Goal: Task Accomplishment & Management: Manage account settings

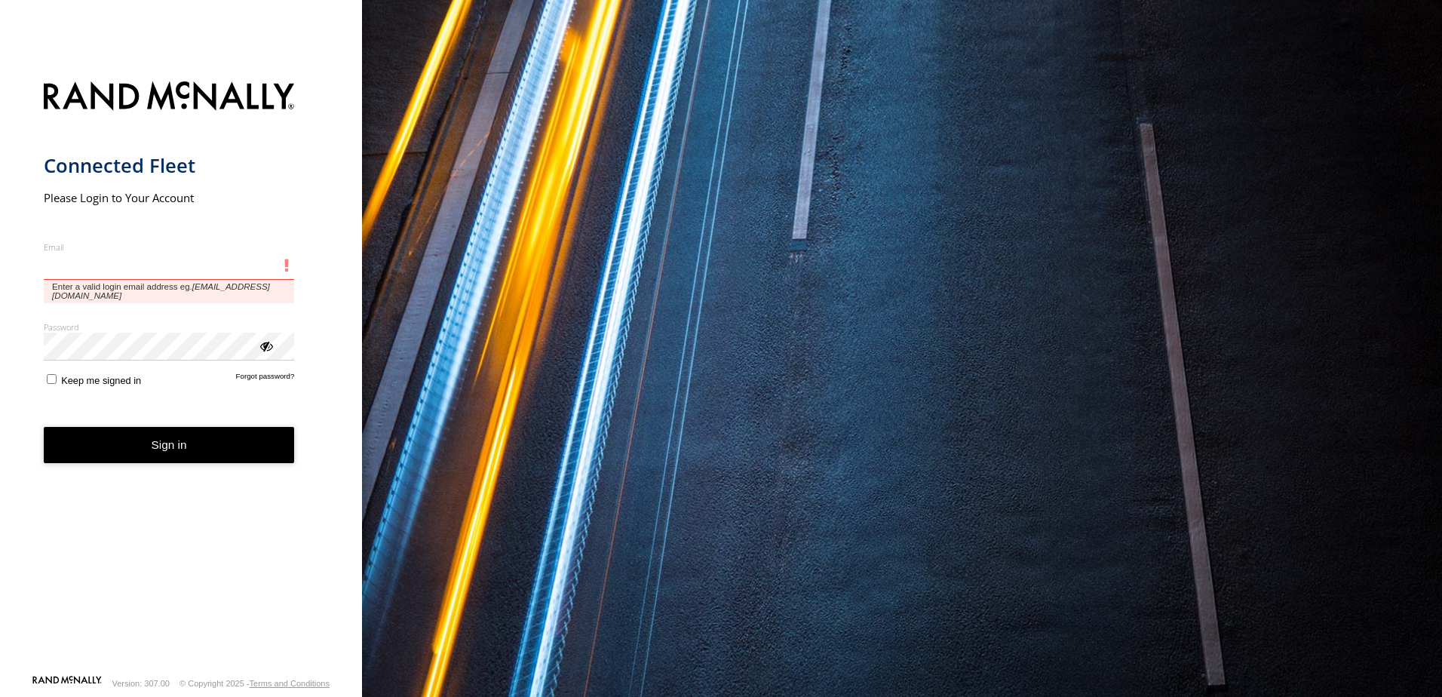
type input "**********"
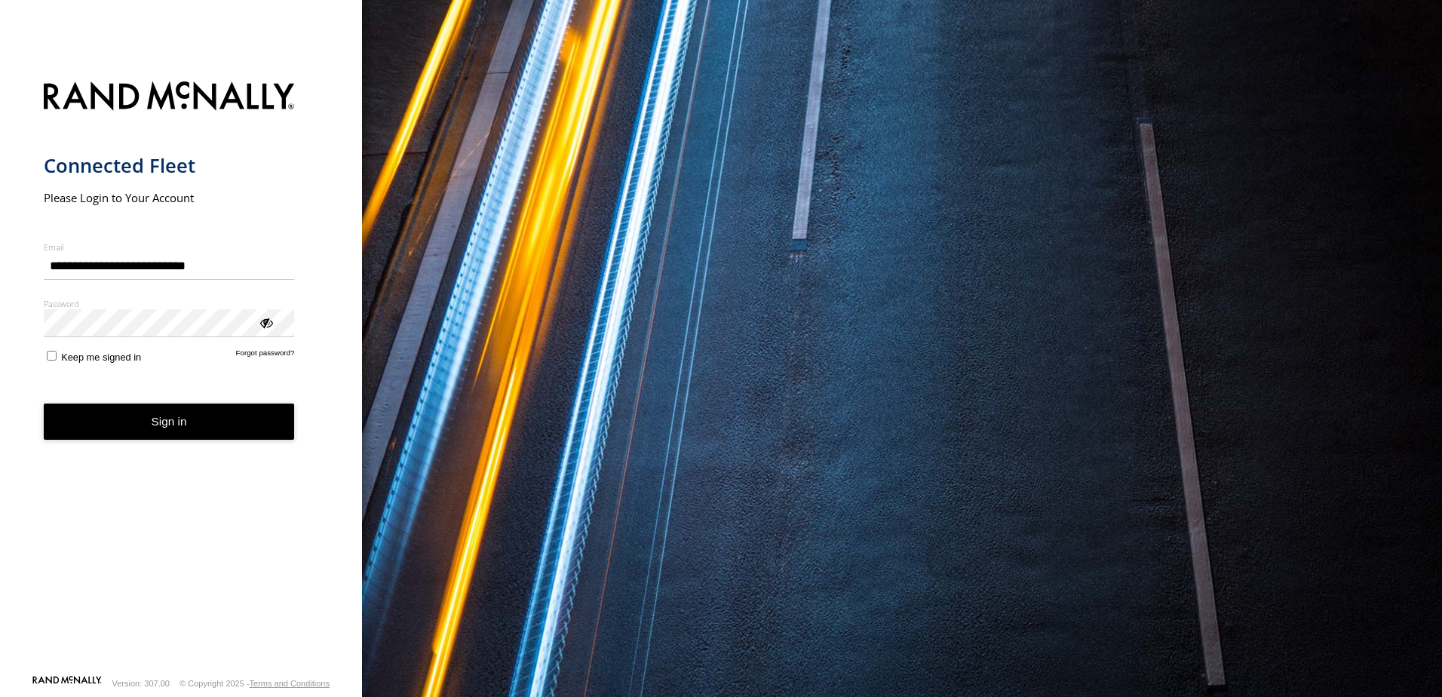
click at [240, 422] on button "Sign in" at bounding box center [169, 421] width 251 height 37
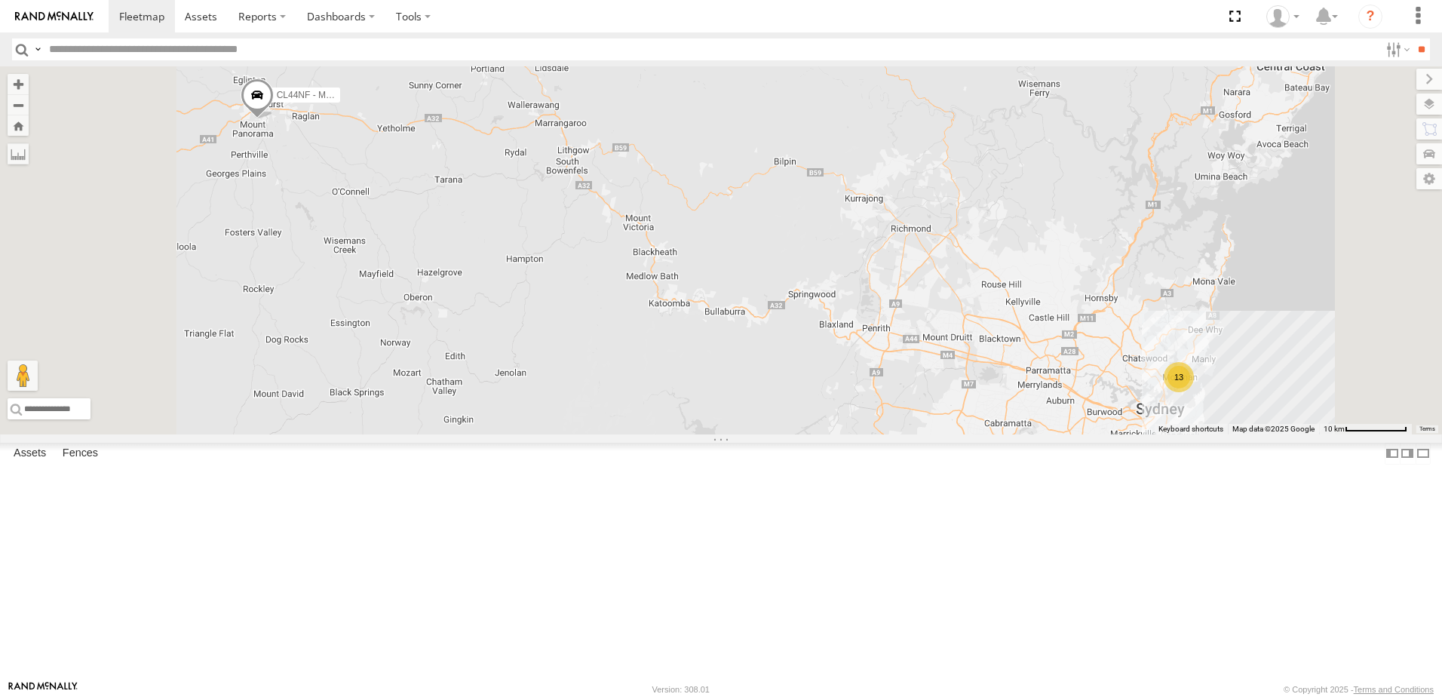
scroll to position [5, 0]
click at [210, 17] on span at bounding box center [201, 16] width 32 height 14
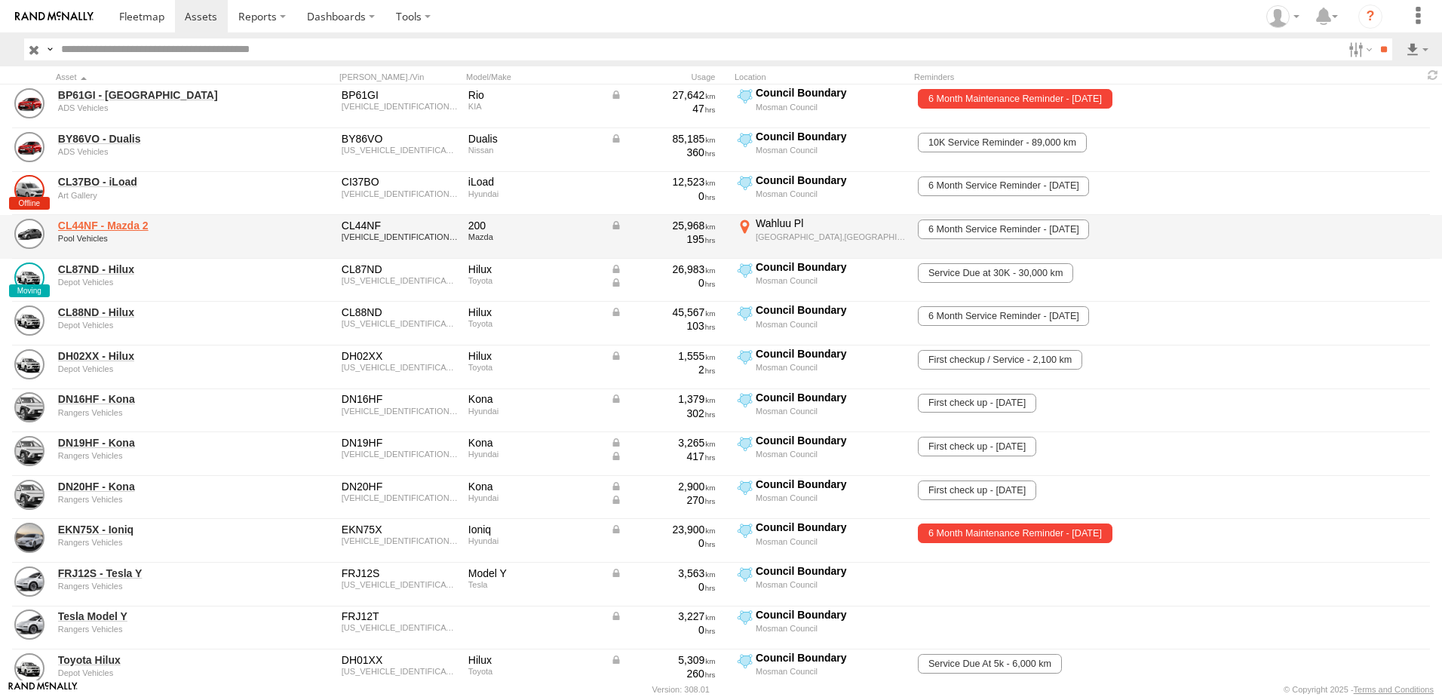
click at [108, 225] on link "CL44NF - Mazda 2" at bounding box center [161, 226] width 207 height 14
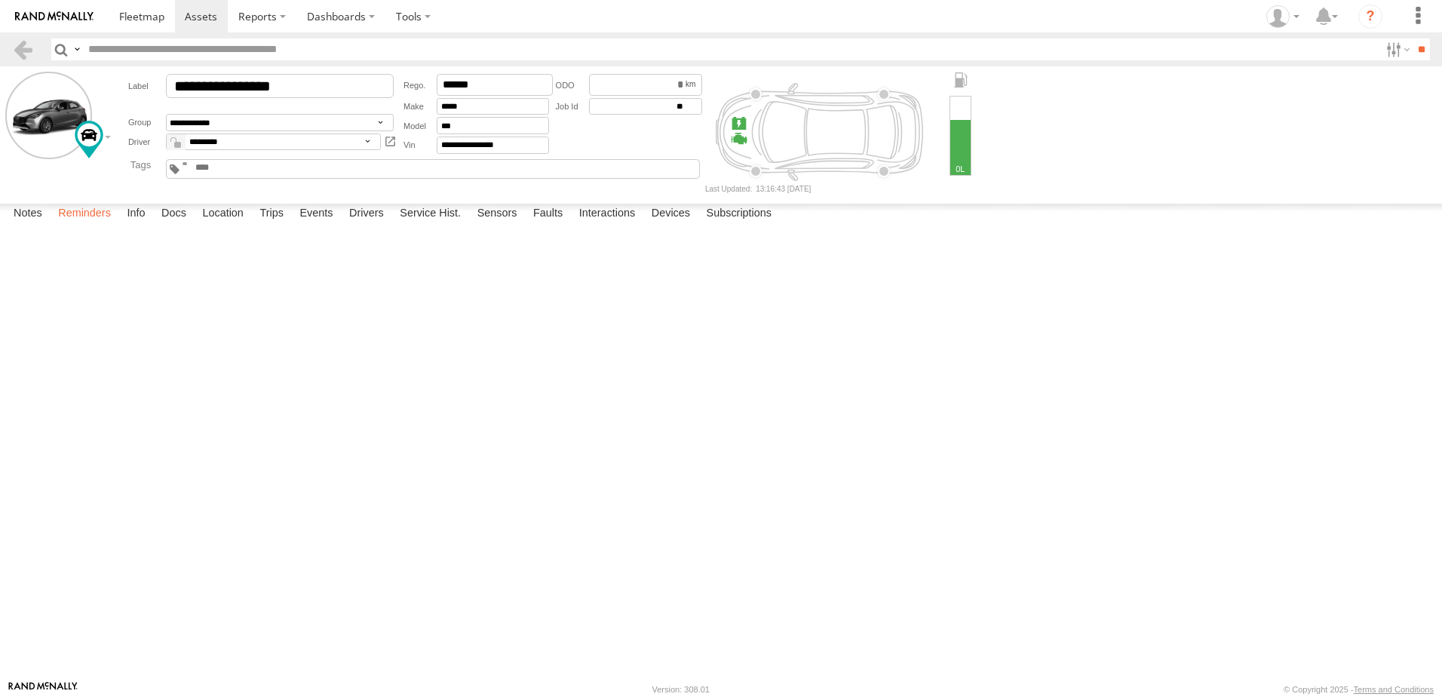
click at [99, 225] on label "Reminders" at bounding box center [85, 214] width 68 height 21
click at [212, 16] on span at bounding box center [201, 16] width 32 height 14
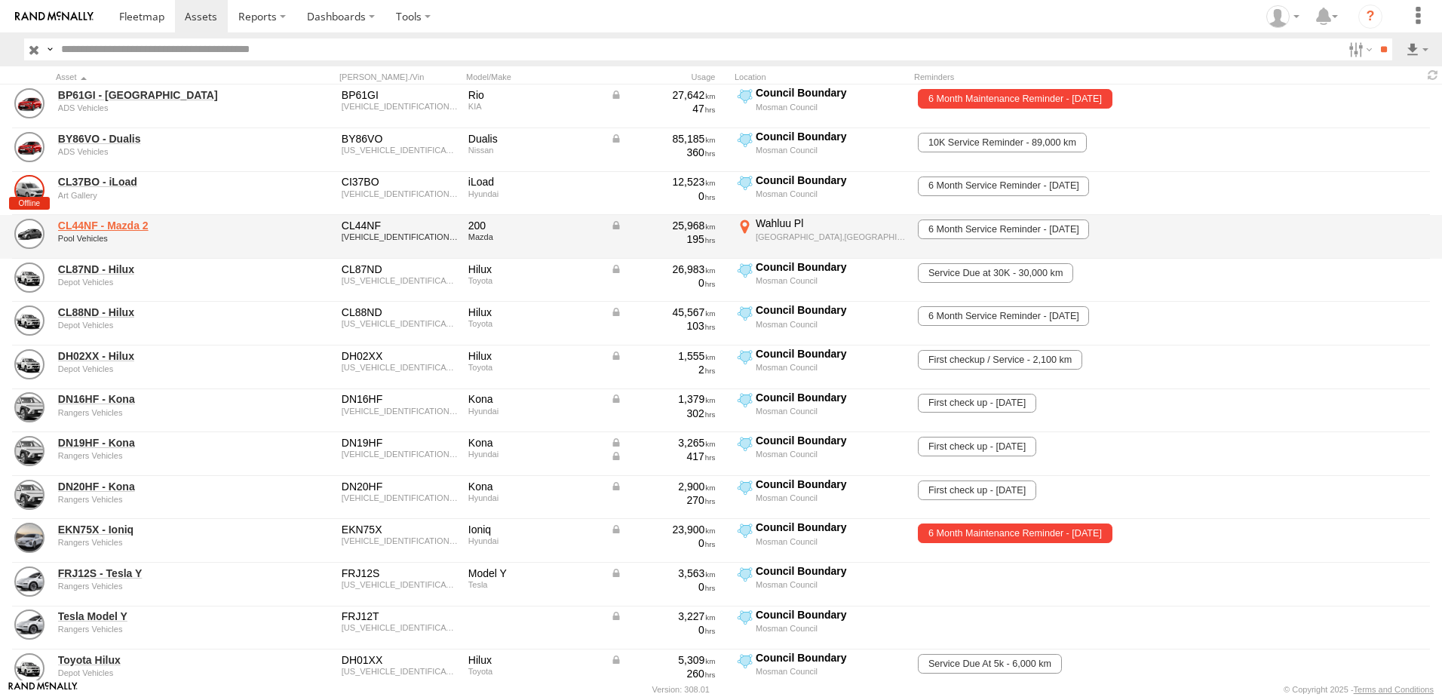
click at [101, 228] on link "CL44NF - Mazda 2" at bounding box center [161, 226] width 207 height 14
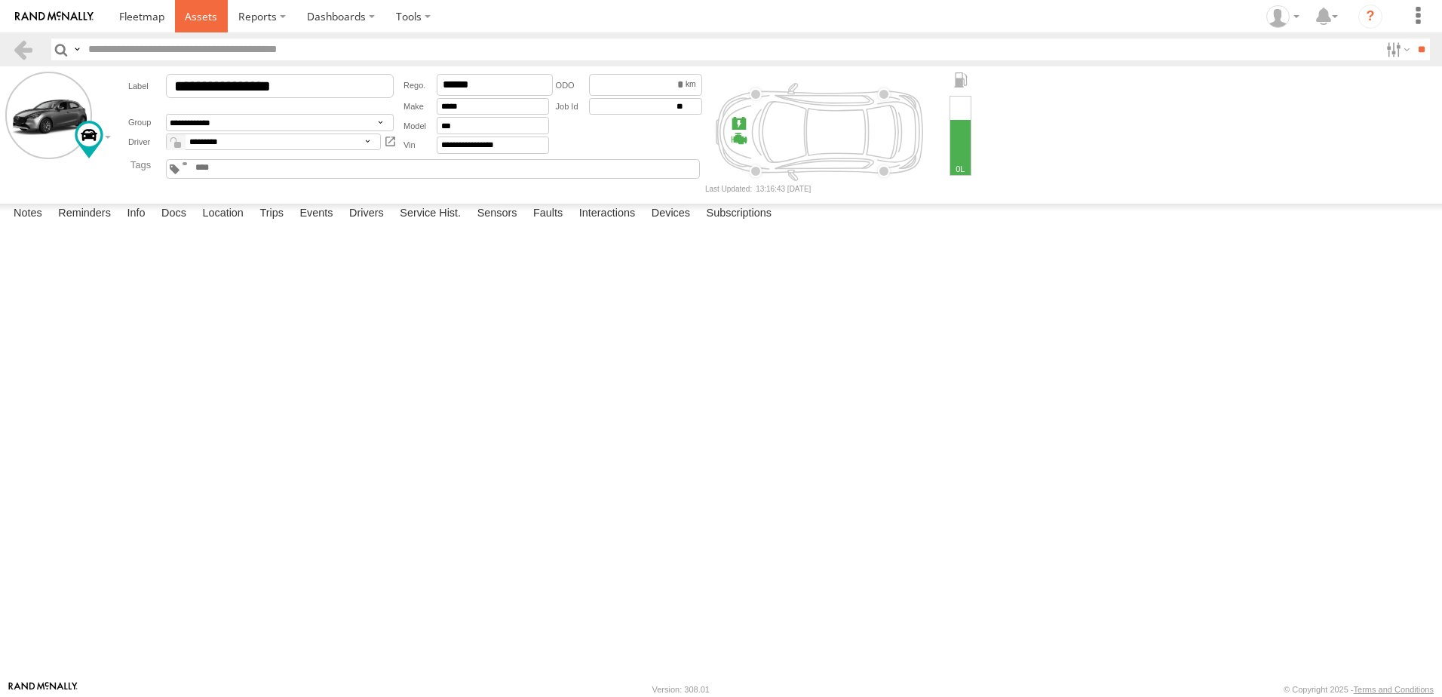
click at [196, 14] on span at bounding box center [201, 16] width 32 height 14
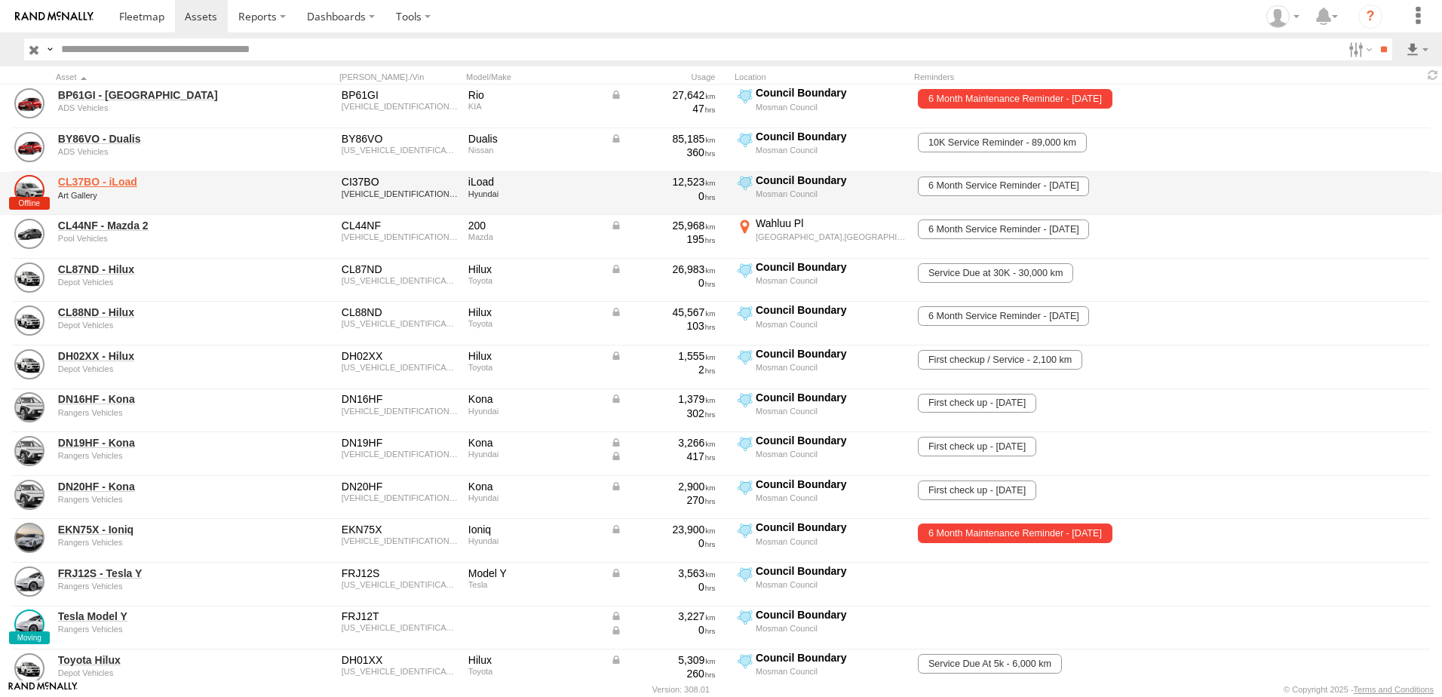
click at [125, 179] on link "CL37BO - iLoad" at bounding box center [161, 182] width 207 height 14
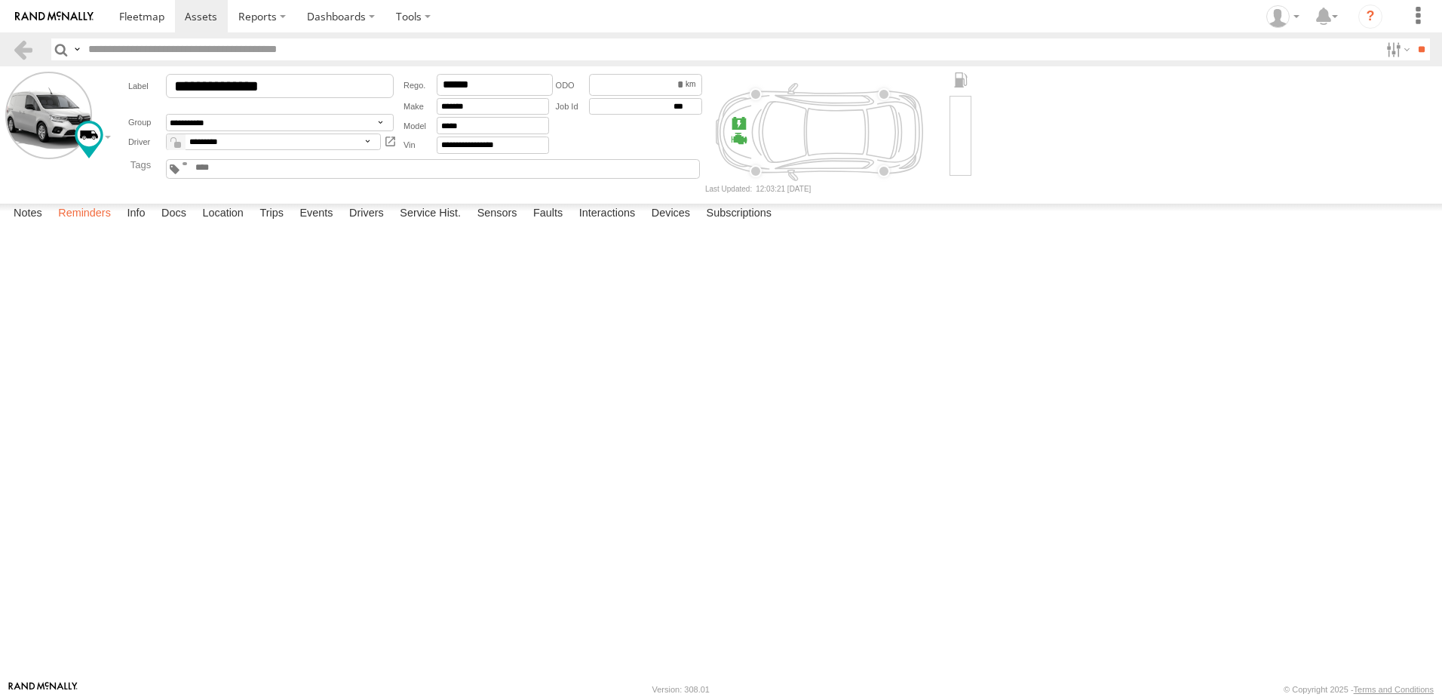
click at [108, 225] on label "Reminders" at bounding box center [85, 214] width 68 height 21
click at [0, 0] on div "Date/Time 6 Month Service Reminder 13/10/2025 16/10/2025 17/11/2025 Complete" at bounding box center [0, 0] width 0 height 0
click at [202, 17] on span at bounding box center [201, 16] width 32 height 14
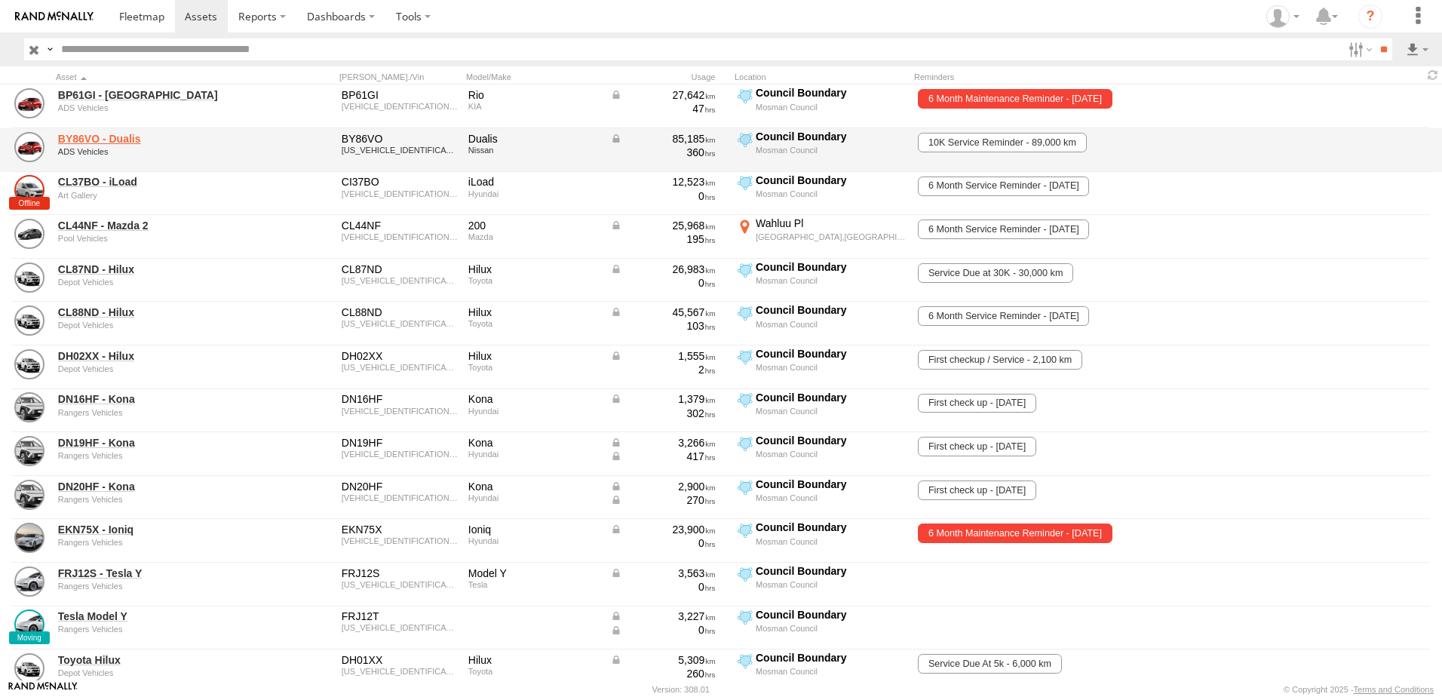
click at [112, 139] on link "BY86VO - Dualis" at bounding box center [161, 139] width 207 height 14
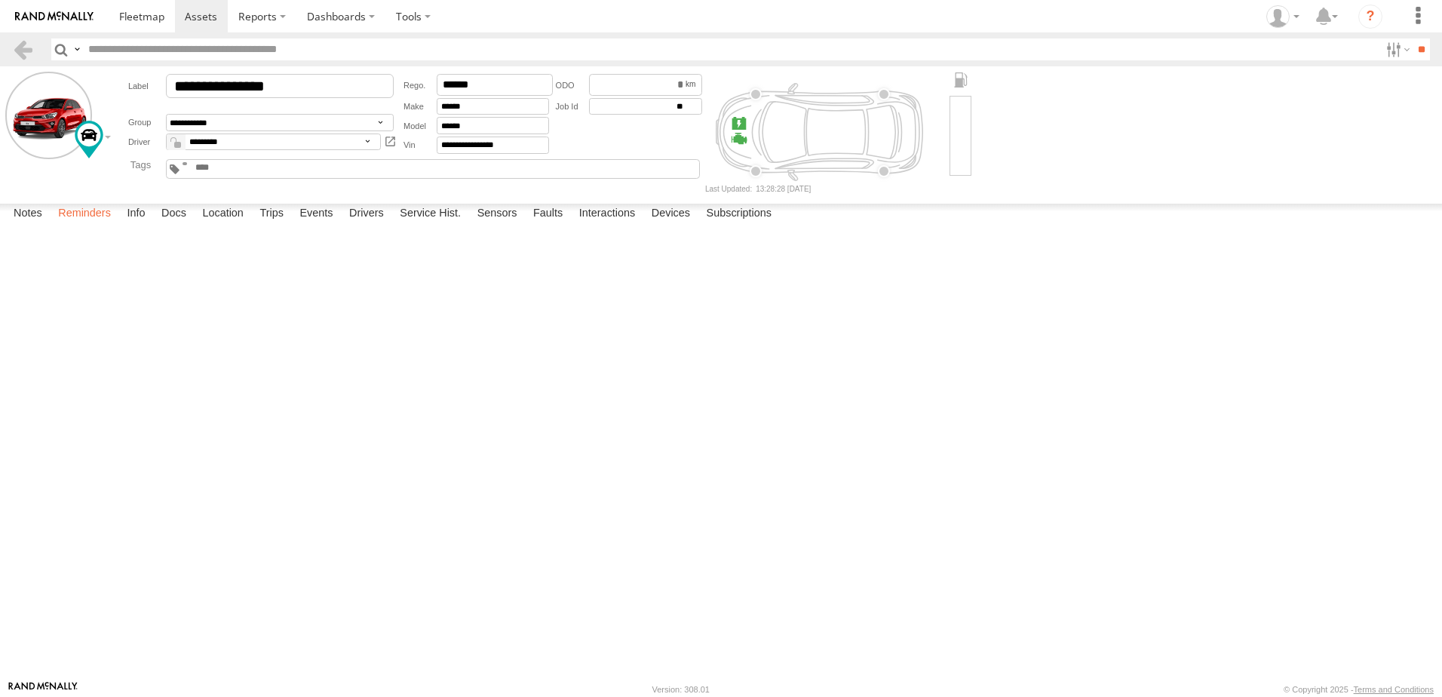
click at [103, 225] on label "Reminders" at bounding box center [85, 214] width 68 height 21
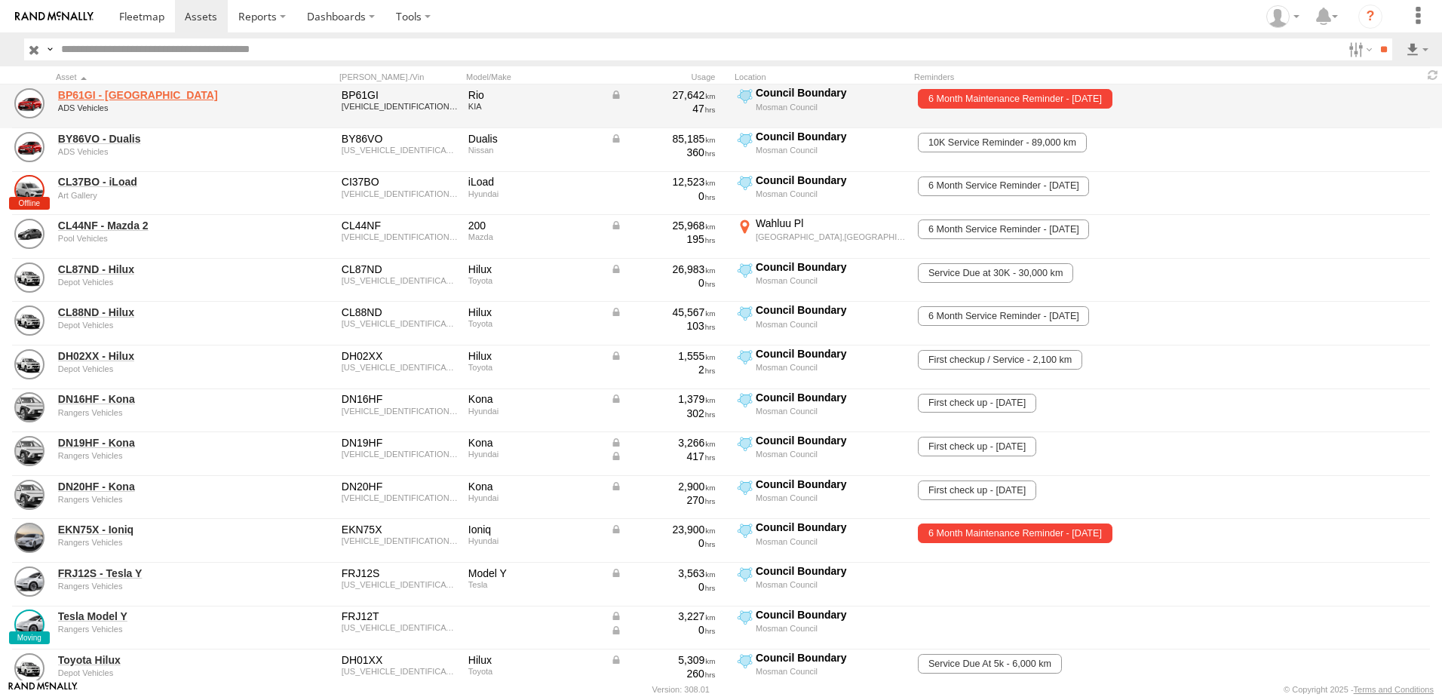
click at [115, 94] on link "BP61GI - Rio" at bounding box center [161, 95] width 207 height 14
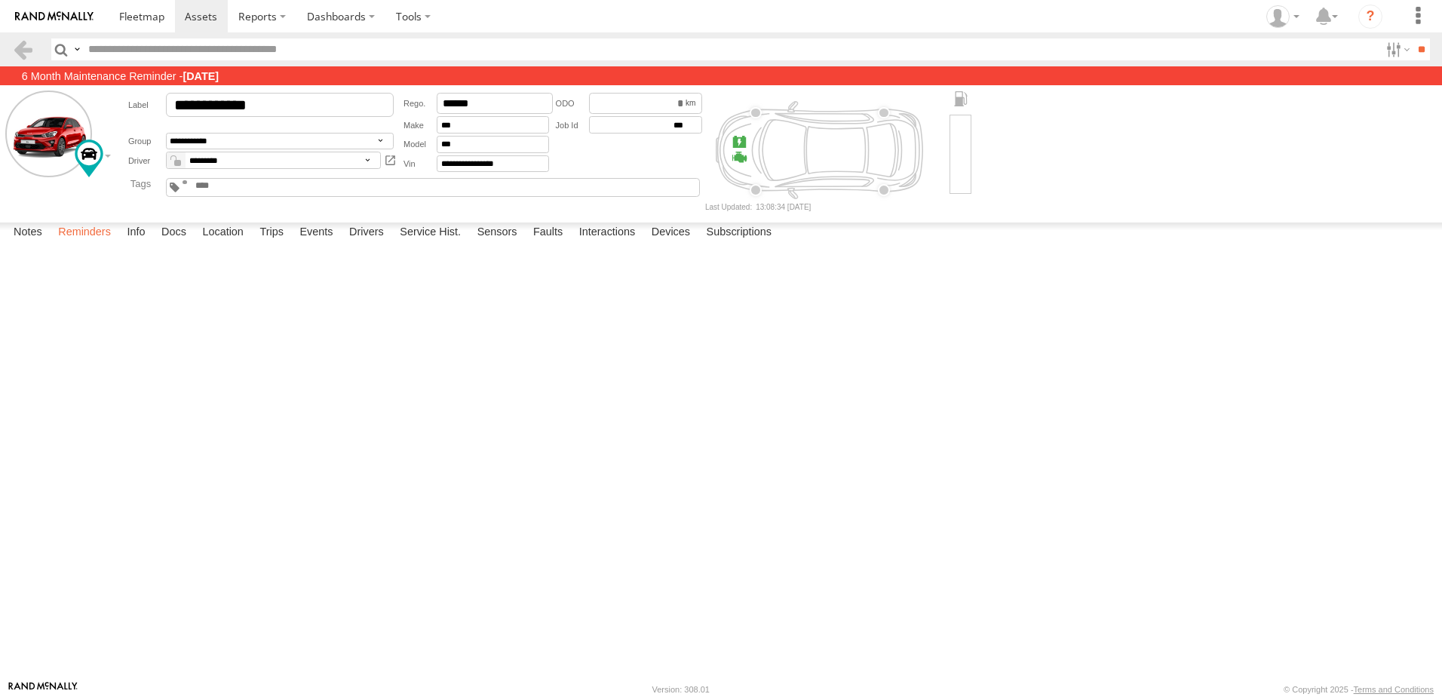
click at [106, 244] on label "Reminders" at bounding box center [85, 232] width 68 height 21
click at [105, 244] on label "Reminders" at bounding box center [85, 232] width 68 height 21
click at [180, 19] on link at bounding box center [202, 16] width 54 height 32
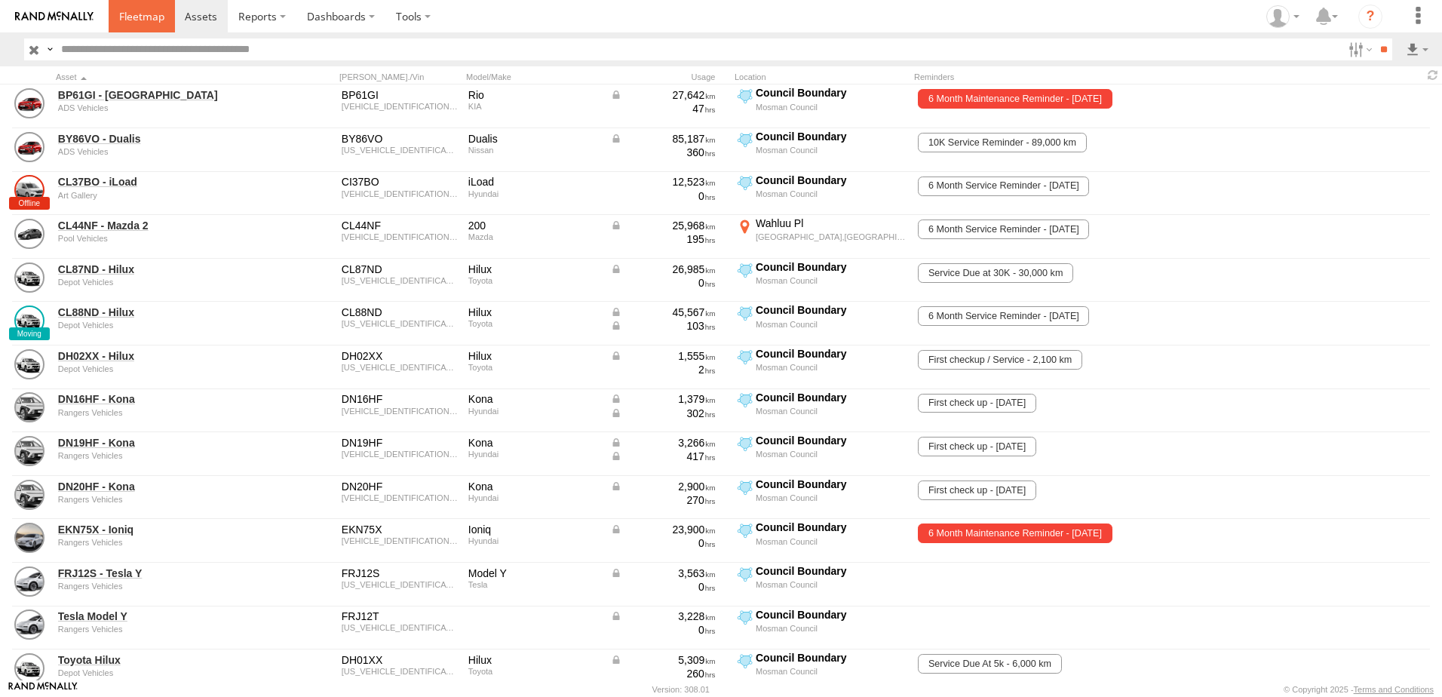
click at [128, 26] on link at bounding box center [142, 16] width 66 height 32
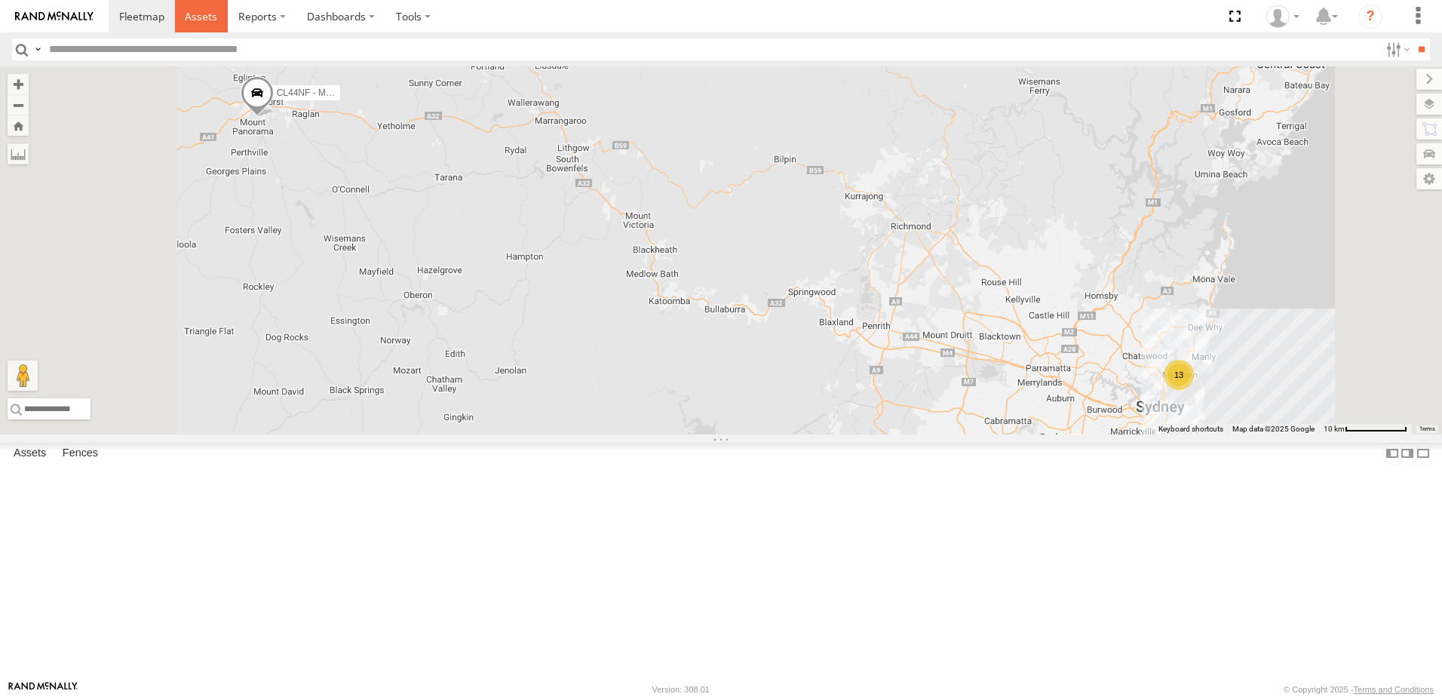
click at [193, 11] on span at bounding box center [201, 16] width 32 height 14
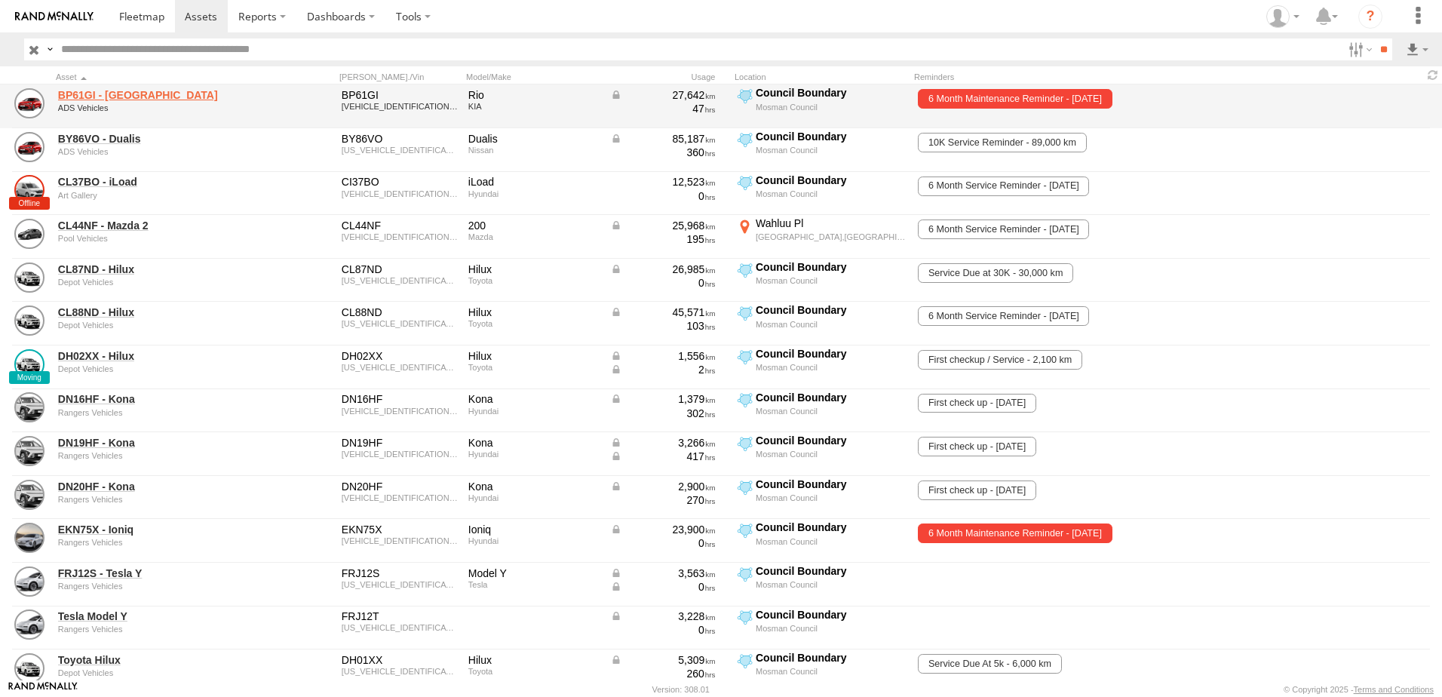
click at [115, 96] on link "BP61GI - [GEOGRAPHIC_DATA]" at bounding box center [161, 95] width 207 height 14
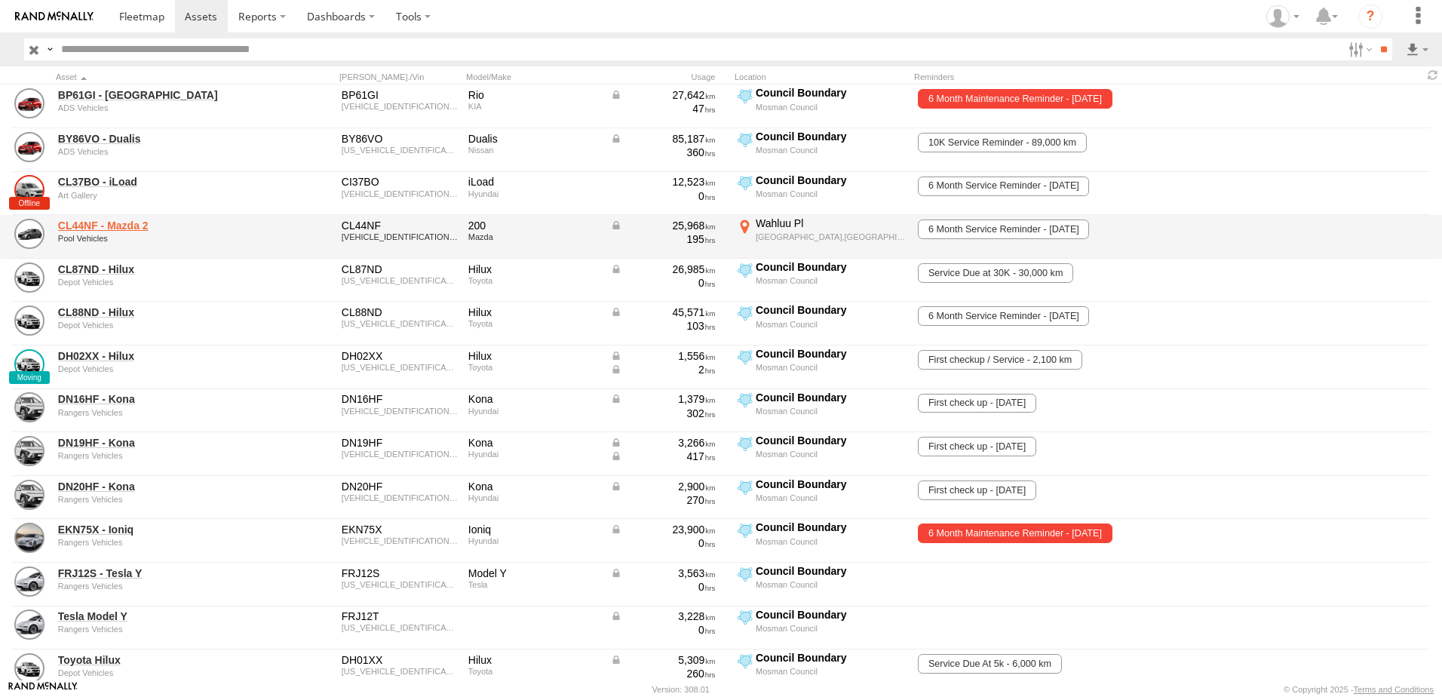
click at [118, 225] on link "CL44NF - Mazda 2" at bounding box center [161, 226] width 207 height 14
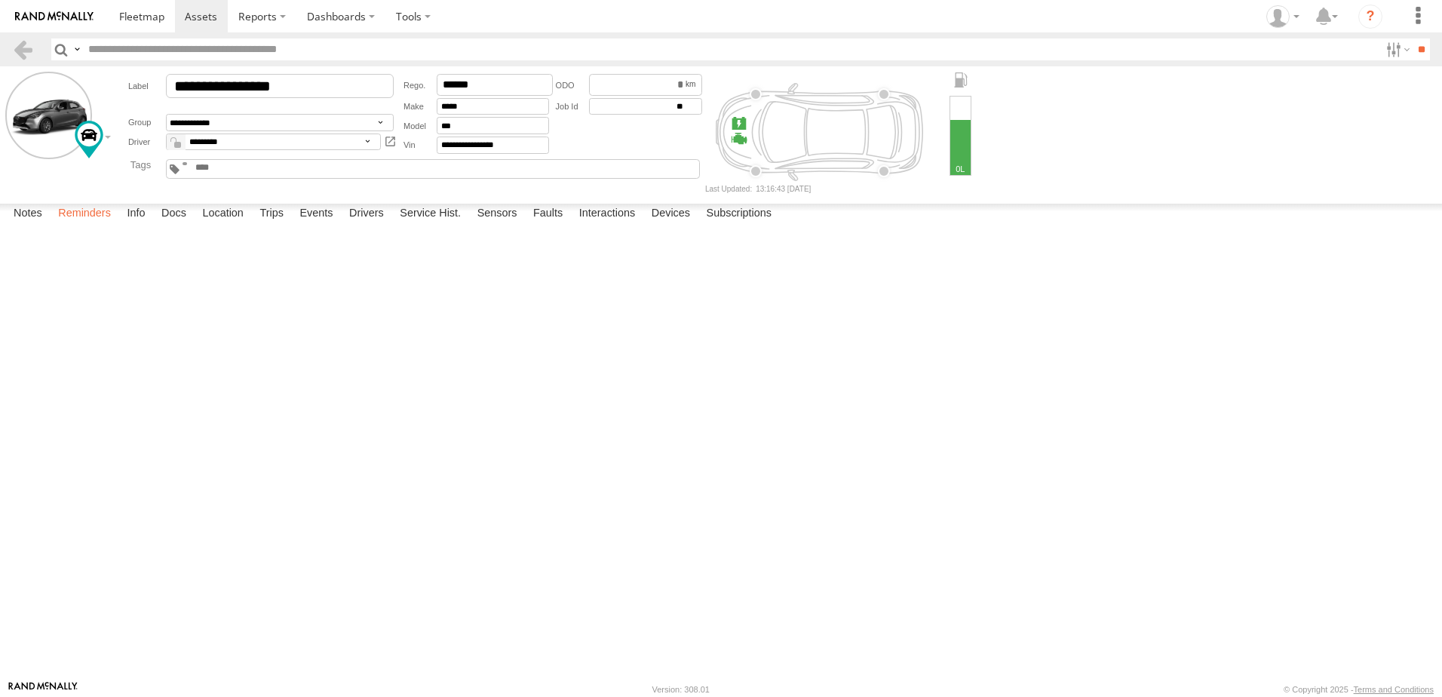
click at [94, 225] on label "Reminders" at bounding box center [85, 214] width 68 height 21
click at [436, 225] on label "Service Hist." at bounding box center [430, 214] width 76 height 21
click at [0, 0] on div "INV6252" at bounding box center [0, 0] width 0 height 0
click at [0, 0] on label "07/05/2025" at bounding box center [0, 0] width 0 height 0
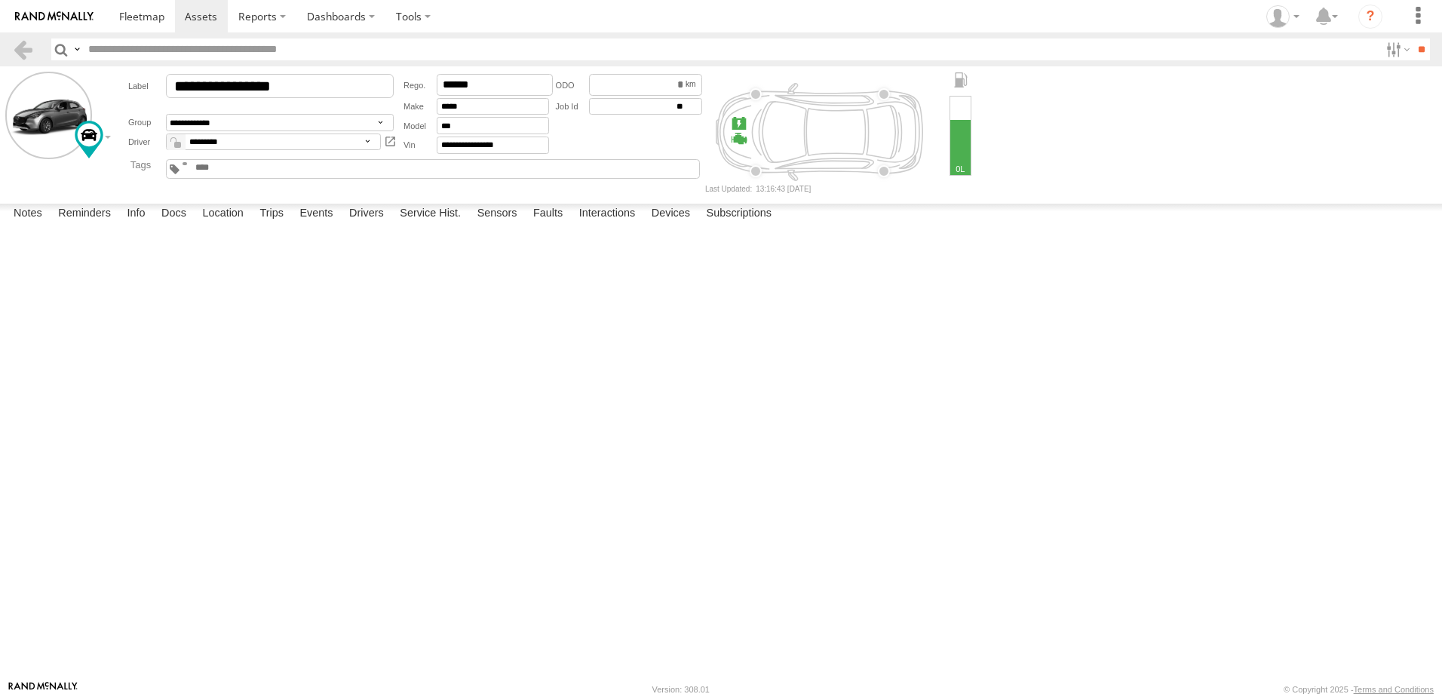
drag, startPoint x: 24, startPoint y: 268, endPoint x: 54, endPoint y: 268, distance: 30.2
click at [0, 0] on label "07/05/2025" at bounding box center [0, 0] width 0 height 0
click at [0, 0] on div "24247" at bounding box center [0, 0] width 0 height 0
click at [0, 0] on div "6 Month Service" at bounding box center [0, 0] width 0 height 0
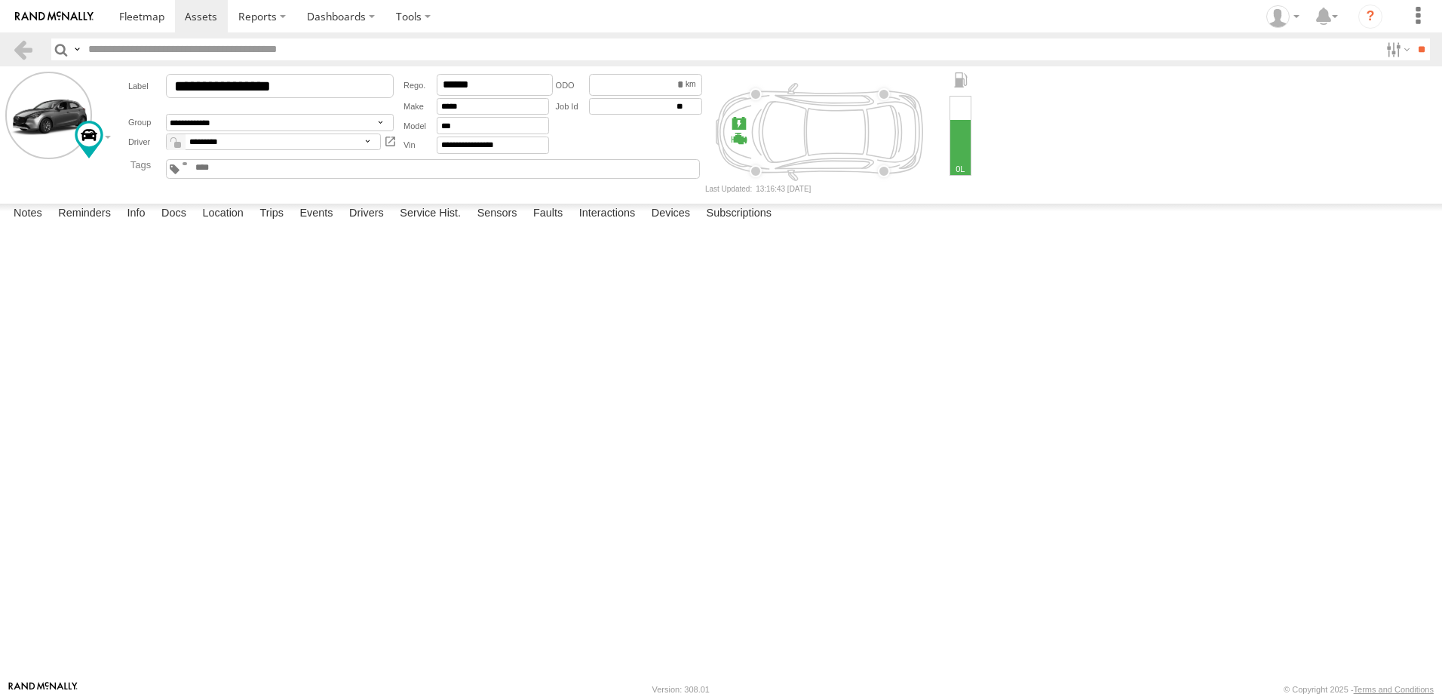
click at [0, 0] on div "INV6252" at bounding box center [0, 0] width 0 height 0
drag, startPoint x: 1307, startPoint y: 273, endPoint x: 752, endPoint y: 287, distance: 555.9
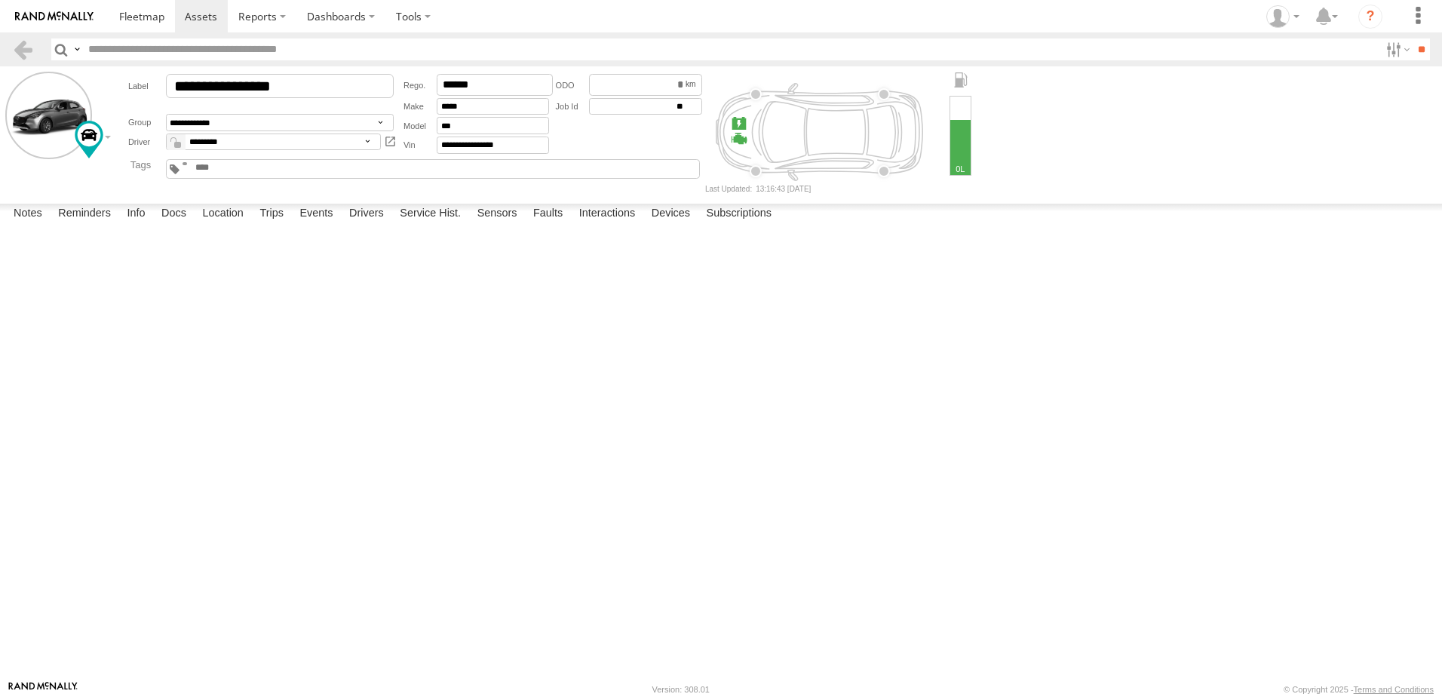
click at [0, 0] on div "07/05/2025 24247 6 Month Service Periodic Maintenance INV6252 J15969" at bounding box center [0, 0] width 0 height 0
click at [178, 225] on label "Docs" at bounding box center [174, 214] width 40 height 21
click at [0, 0] on input "**********" at bounding box center [0, 0] width 0 height 0
click at [0, 0] on div "**********" at bounding box center [0, 0] width 0 height 0
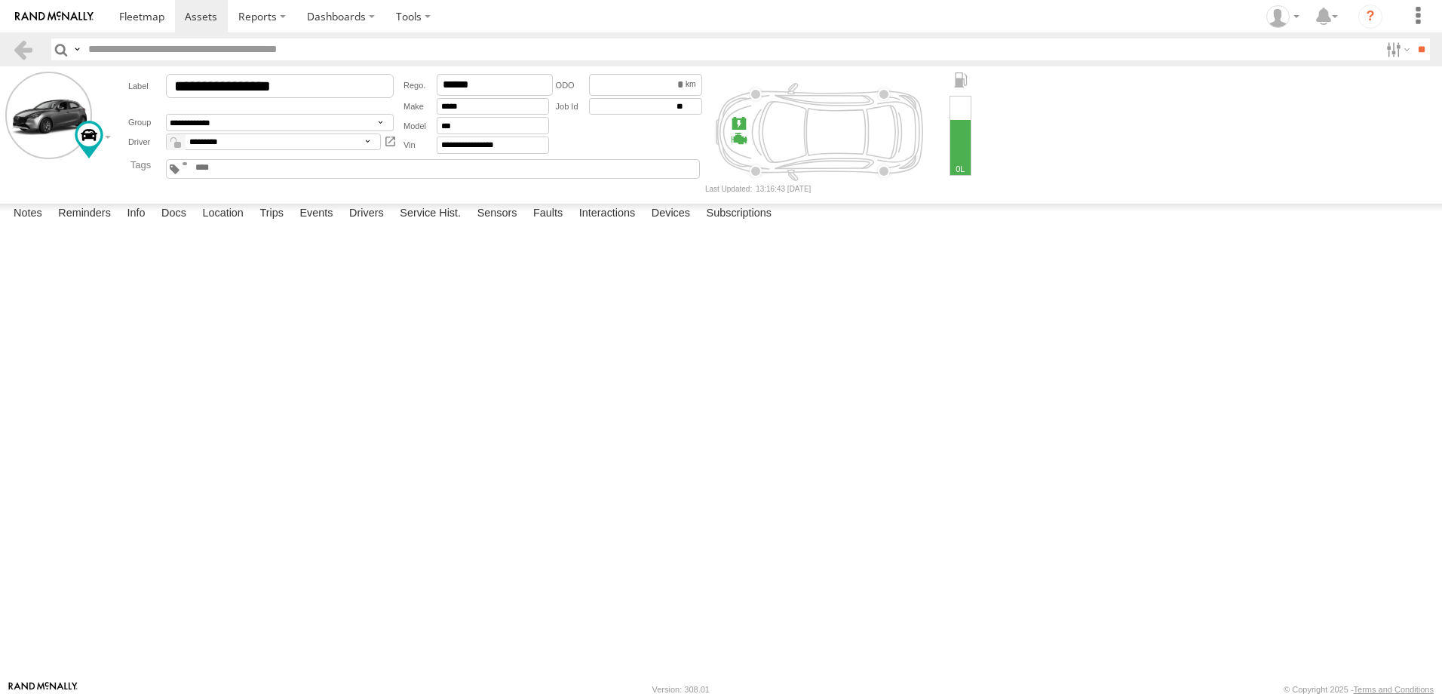
click at [0, 0] on link at bounding box center [0, 0] width 0 height 0
click at [195, 14] on span at bounding box center [201, 16] width 32 height 14
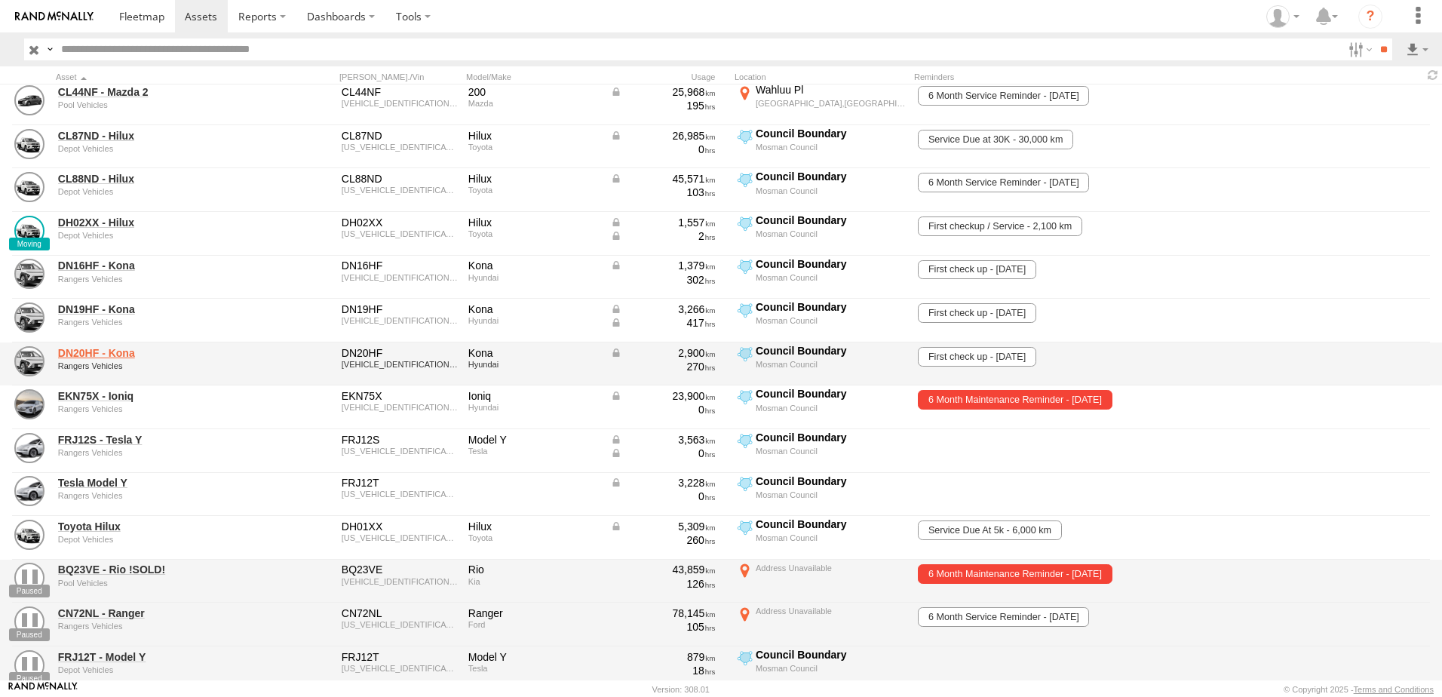
scroll to position [151, 0]
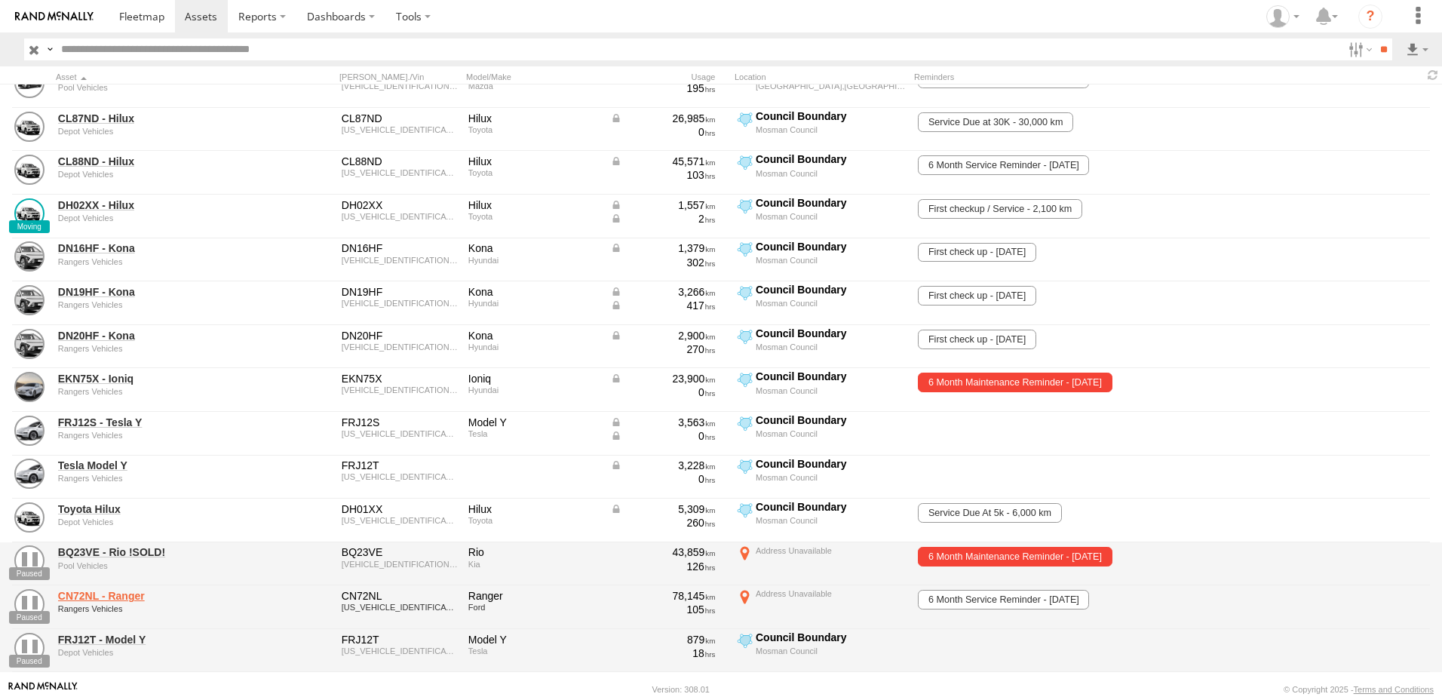
click at [130, 597] on link "CN72NL - Ranger" at bounding box center [161, 596] width 207 height 14
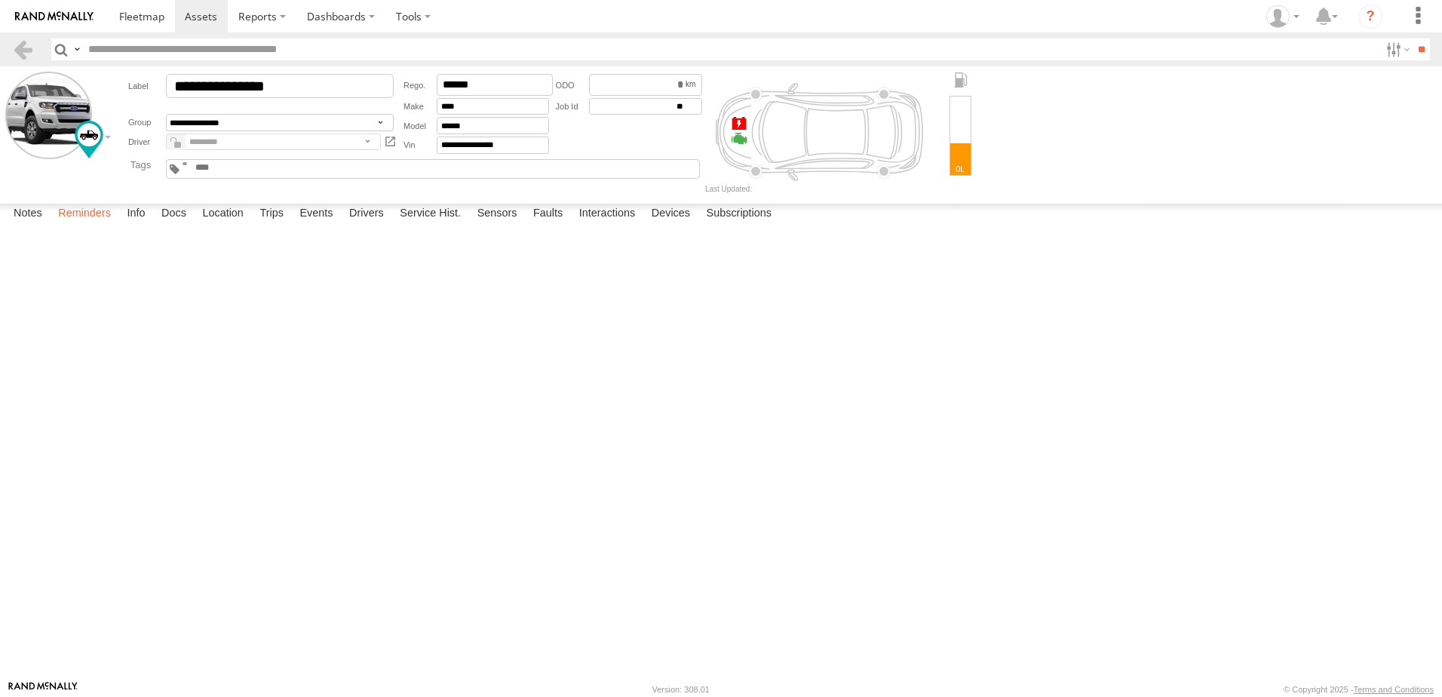
click at [96, 225] on label "Reminders" at bounding box center [85, 214] width 68 height 21
click at [161, 225] on label "Docs" at bounding box center [174, 214] width 40 height 21
click at [0, 0] on link at bounding box center [0, 0] width 0 height 0
click at [210, 25] on link at bounding box center [202, 16] width 54 height 32
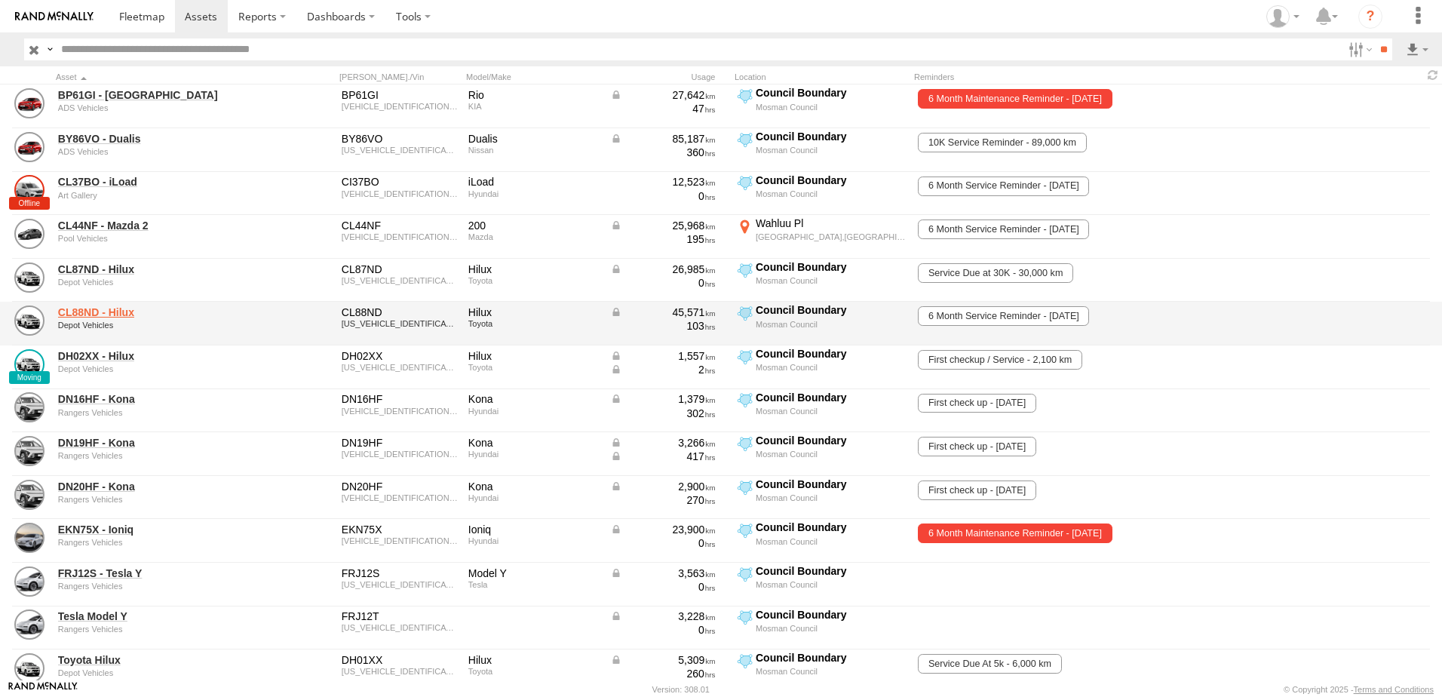
click at [113, 312] on link "CL88ND - Hilux" at bounding box center [161, 312] width 207 height 14
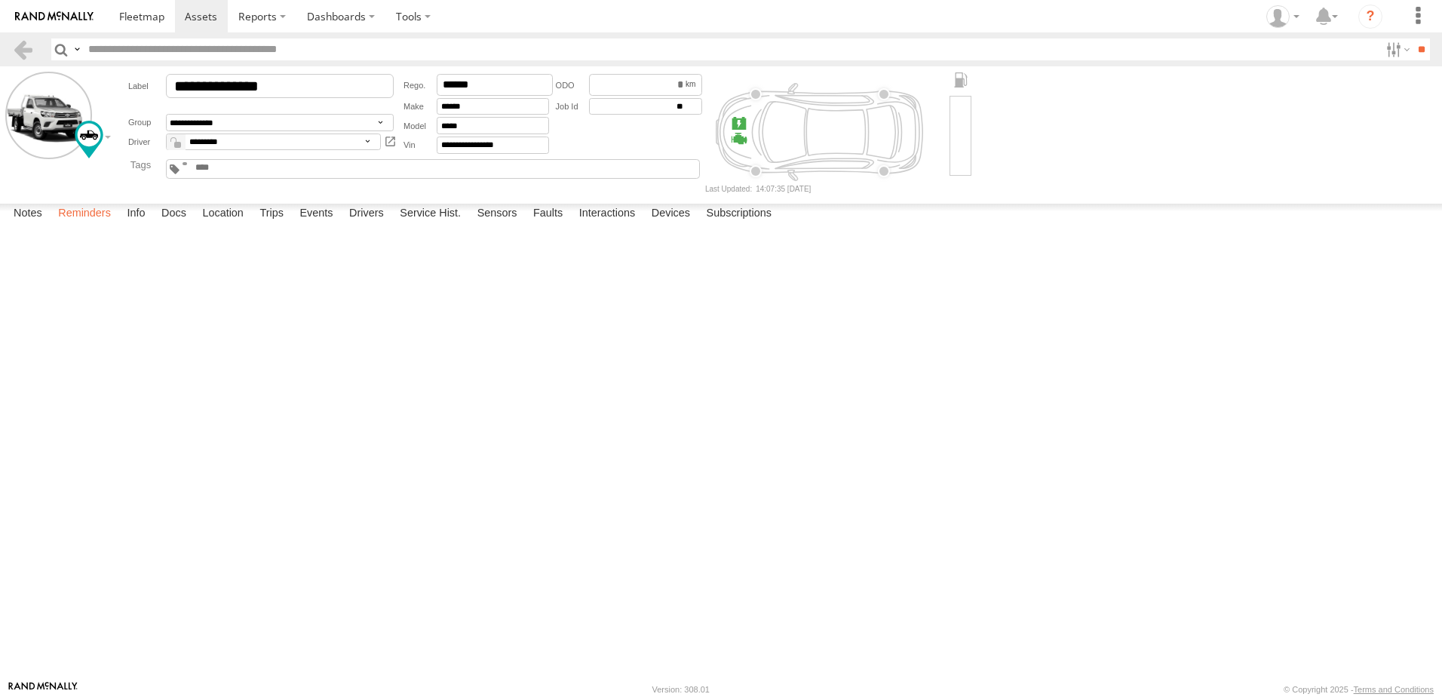
click at [106, 225] on label "Reminders" at bounding box center [85, 214] width 68 height 21
click at [0, 0] on div "Date/Time 6 Month Service Reminder 02/10/2025 06/10/2025 09/10/2025 Finn Arendt…" at bounding box center [0, 0] width 0 height 0
click at [178, 225] on label "Docs" at bounding box center [174, 214] width 40 height 21
click at [415, 225] on label "Service Hist." at bounding box center [430, 214] width 76 height 21
click at [82, 225] on label "Reminders" at bounding box center [85, 214] width 68 height 21
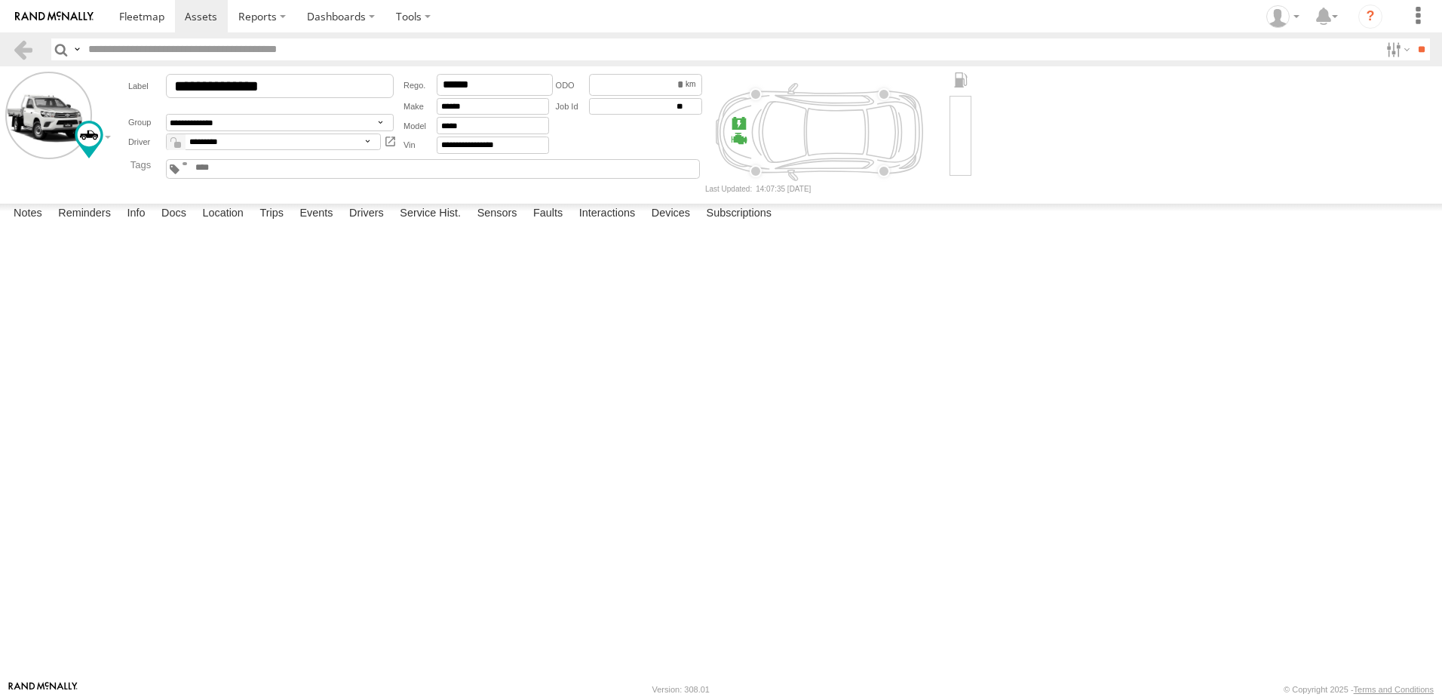
click at [0, 0] on div "Date/Time 6 Month Service Reminder 02/10/2025 06/10/2025 09/10/2025 Finn Arendt…" at bounding box center [0, 0] width 0 height 0
click at [142, 225] on label "Info" at bounding box center [135, 214] width 33 height 21
click at [179, 225] on label "Docs" at bounding box center [174, 214] width 40 height 21
click at [20, 225] on label "Notes" at bounding box center [28, 214] width 44 height 21
click at [0, 0] on div at bounding box center [0, 0] width 0 height 0
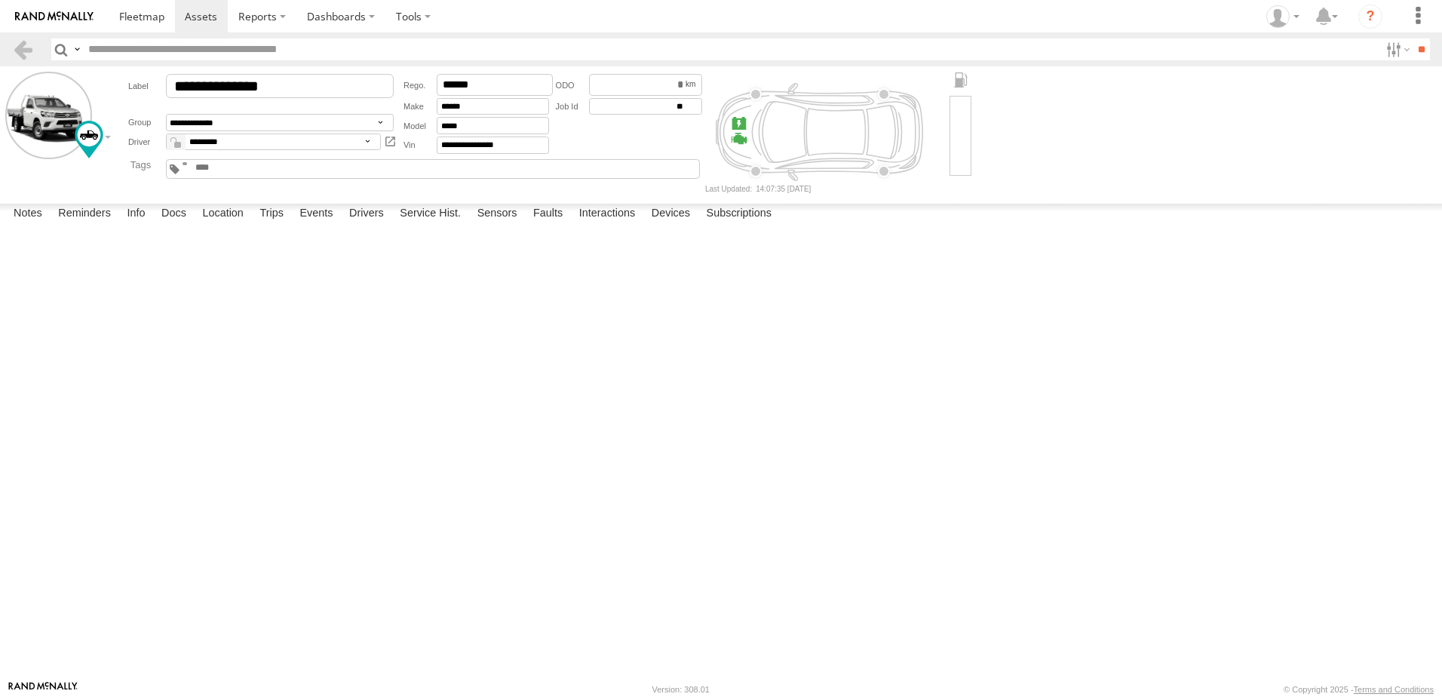
click at [0, 0] on div at bounding box center [0, 0] width 0 height 0
click at [214, 15] on span at bounding box center [201, 16] width 32 height 14
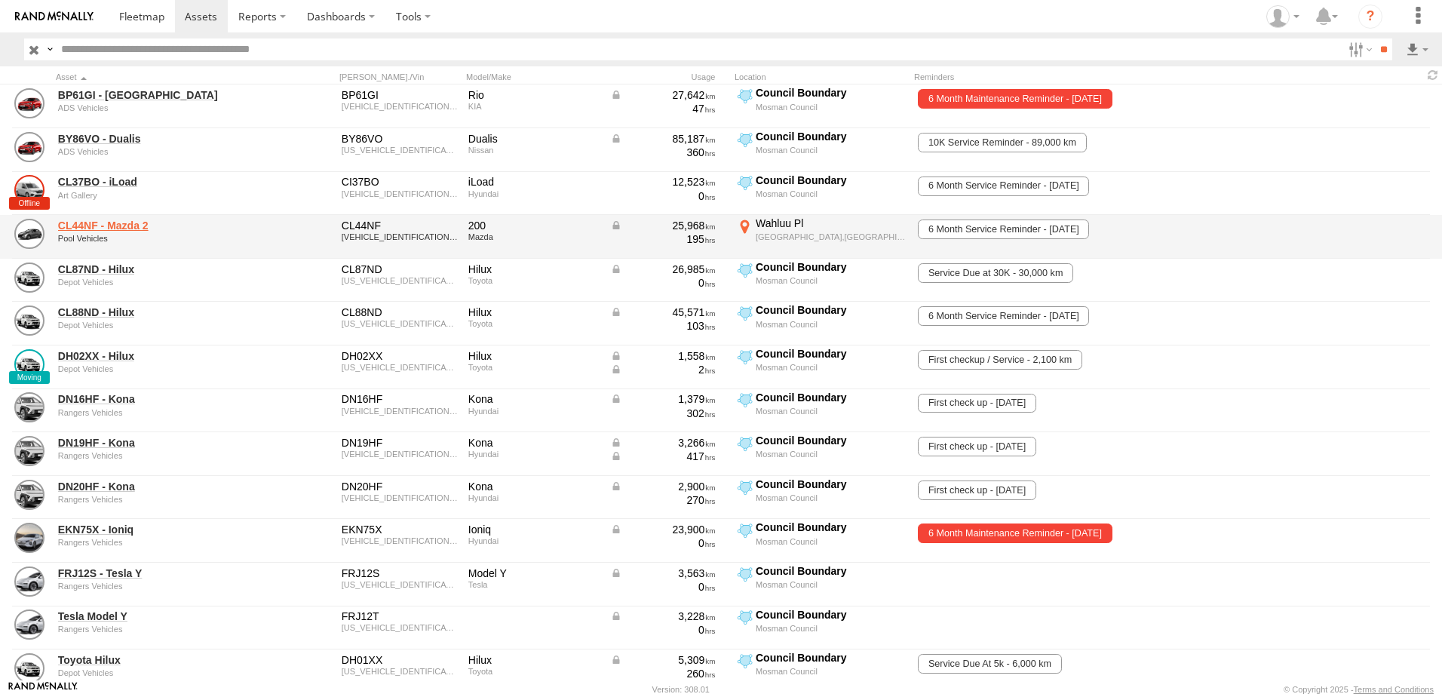
click at [124, 225] on link "CL44NF - Mazda 2" at bounding box center [161, 226] width 207 height 14
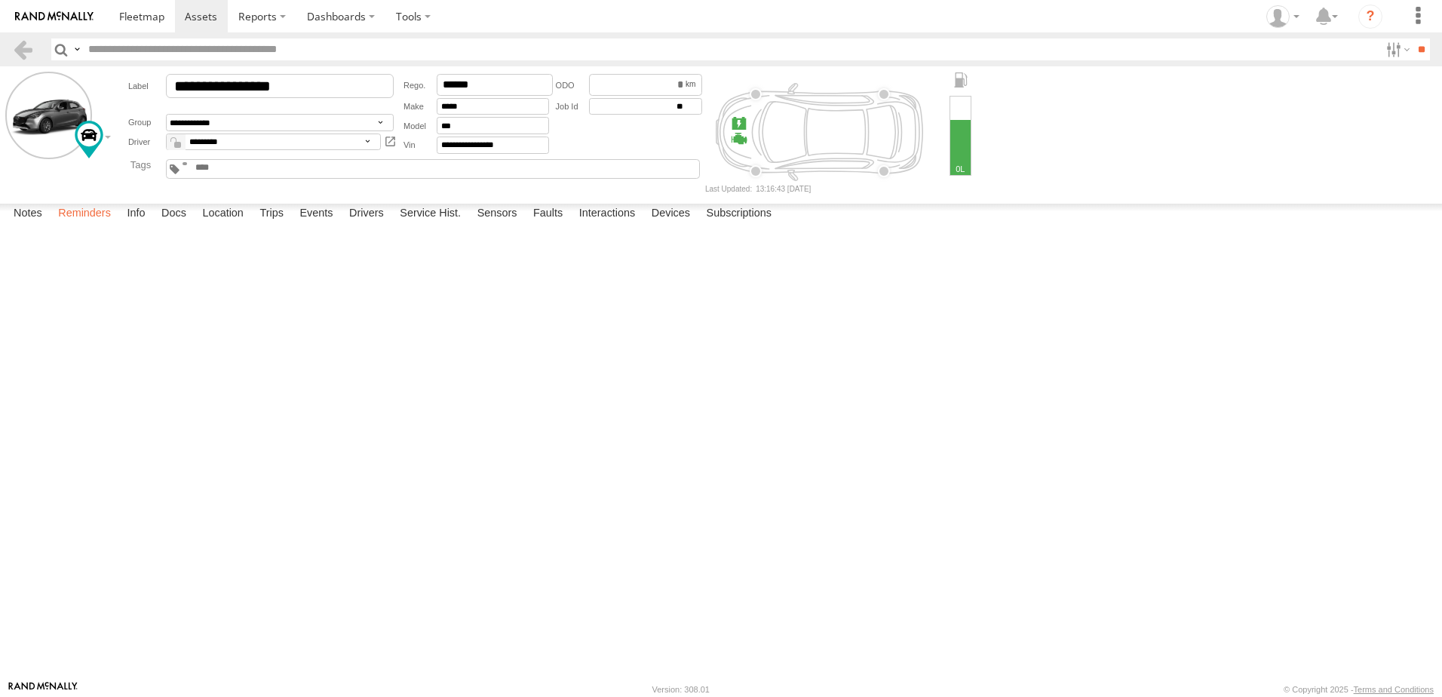
click at [106, 225] on label "Reminders" at bounding box center [85, 214] width 68 height 21
click at [182, 225] on label "Docs" at bounding box center [174, 214] width 40 height 21
click at [0, 0] on link at bounding box center [0, 0] width 0 height 0
click at [192, 19] on span at bounding box center [201, 16] width 32 height 14
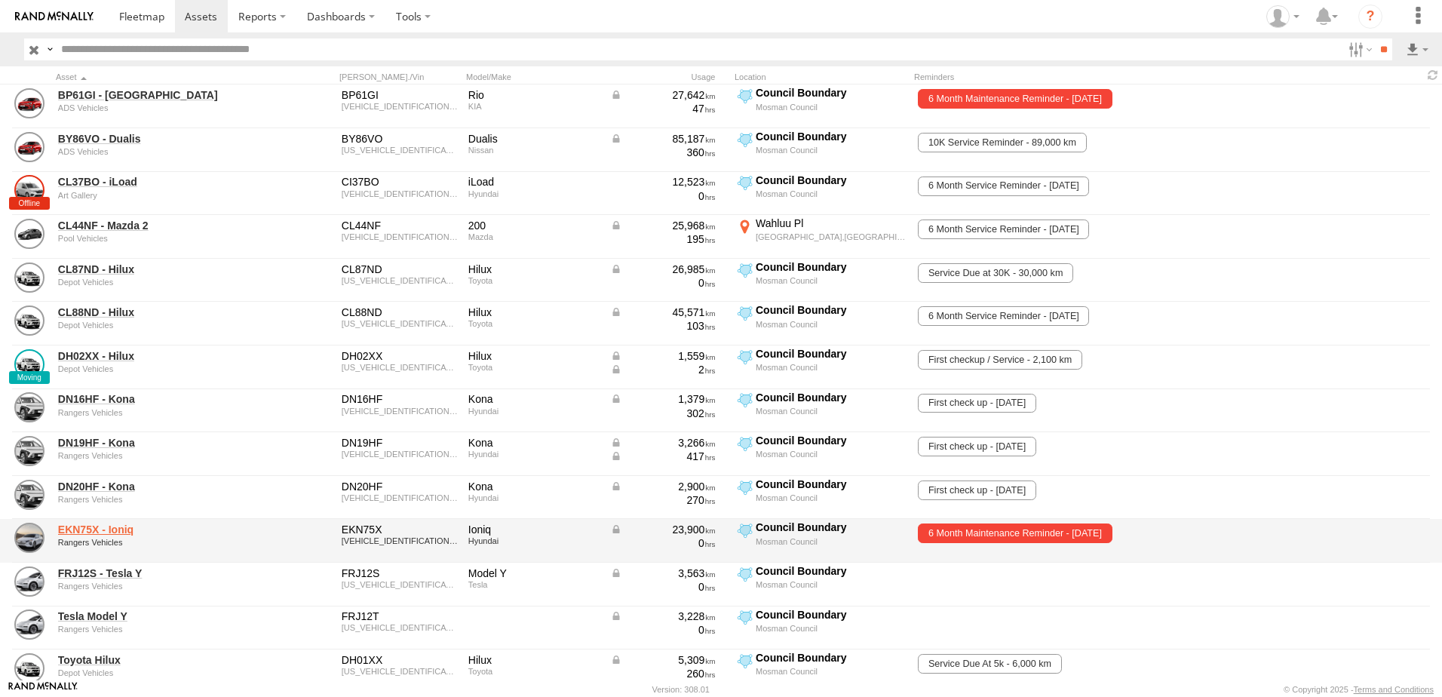
click at [117, 531] on link "EKN75X - Ioniq" at bounding box center [161, 530] width 207 height 14
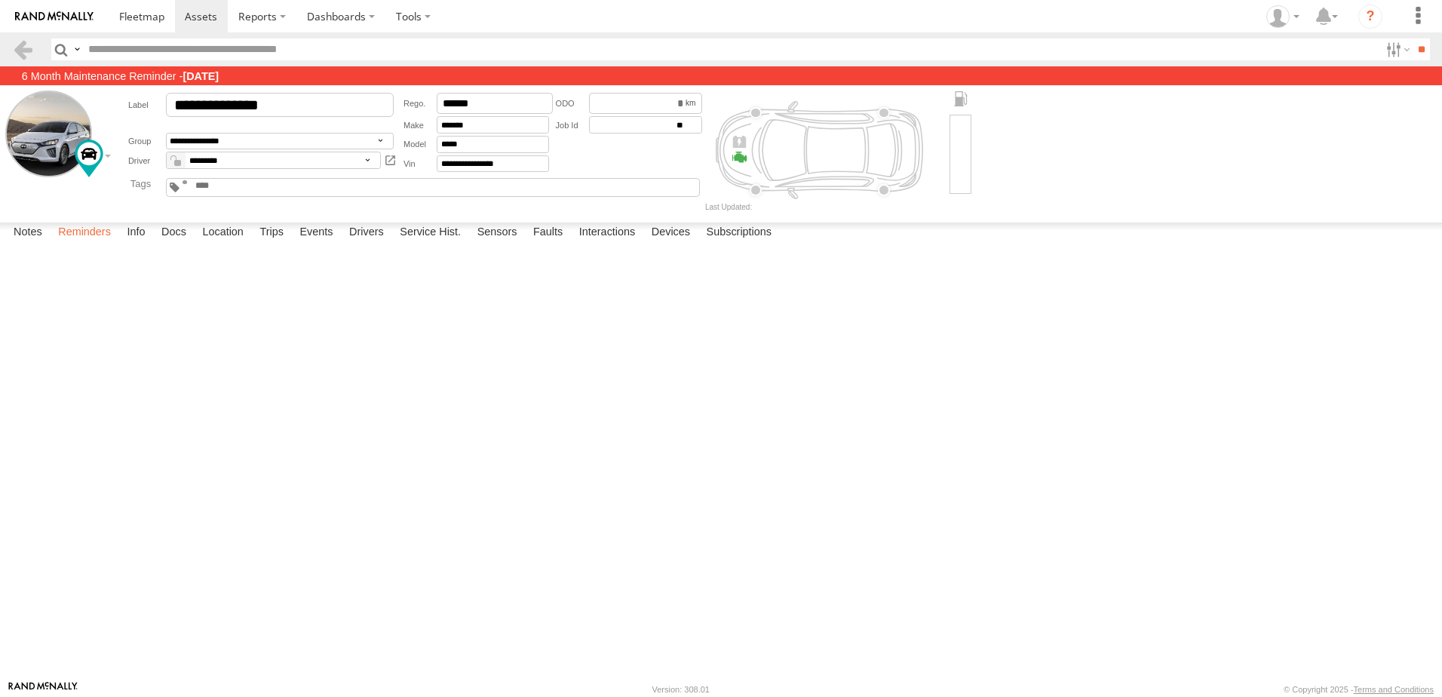
click at [102, 244] on label "Reminders" at bounding box center [85, 232] width 68 height 21
click at [181, 244] on label "Docs" at bounding box center [174, 232] width 40 height 21
click at [0, 0] on link at bounding box center [0, 0] width 0 height 0
click at [76, 244] on label "Reminders" at bounding box center [85, 232] width 68 height 21
click at [194, 15] on span at bounding box center [201, 16] width 32 height 14
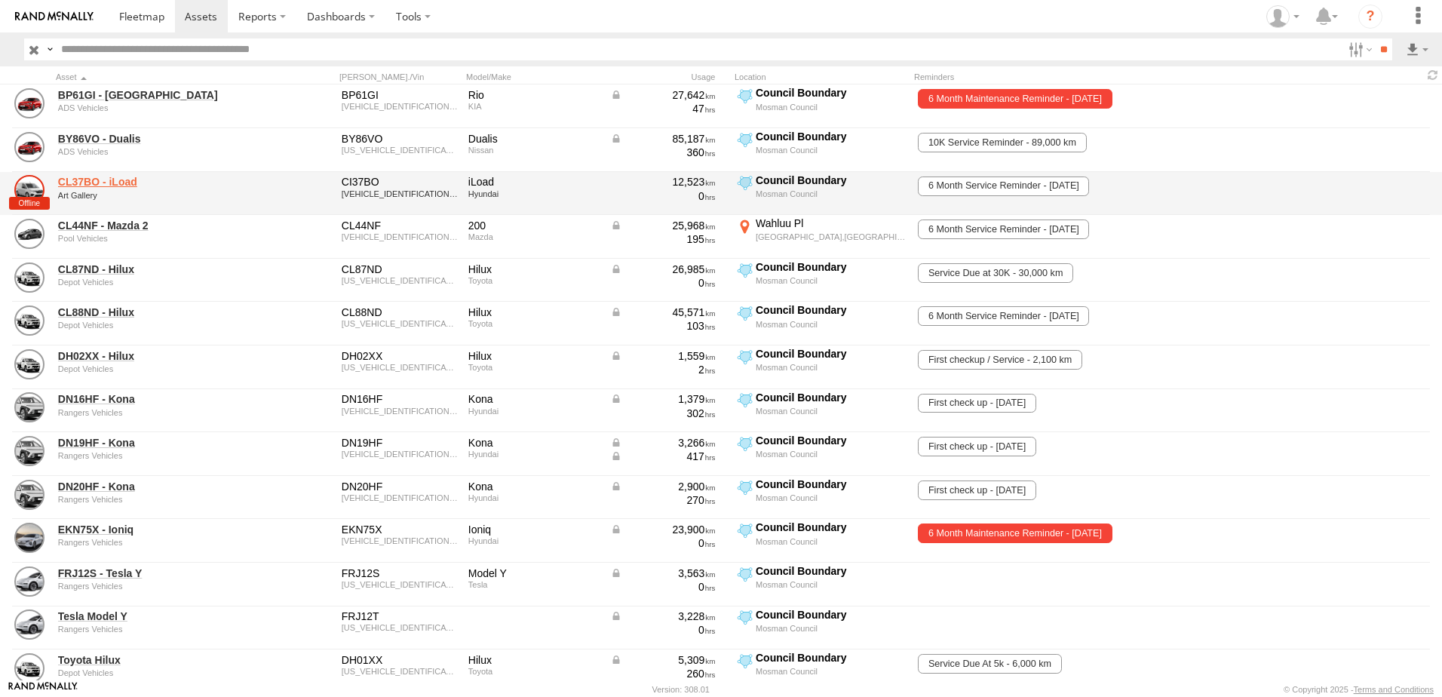
click at [118, 186] on link "CL37BO - iLoad" at bounding box center [161, 182] width 207 height 14
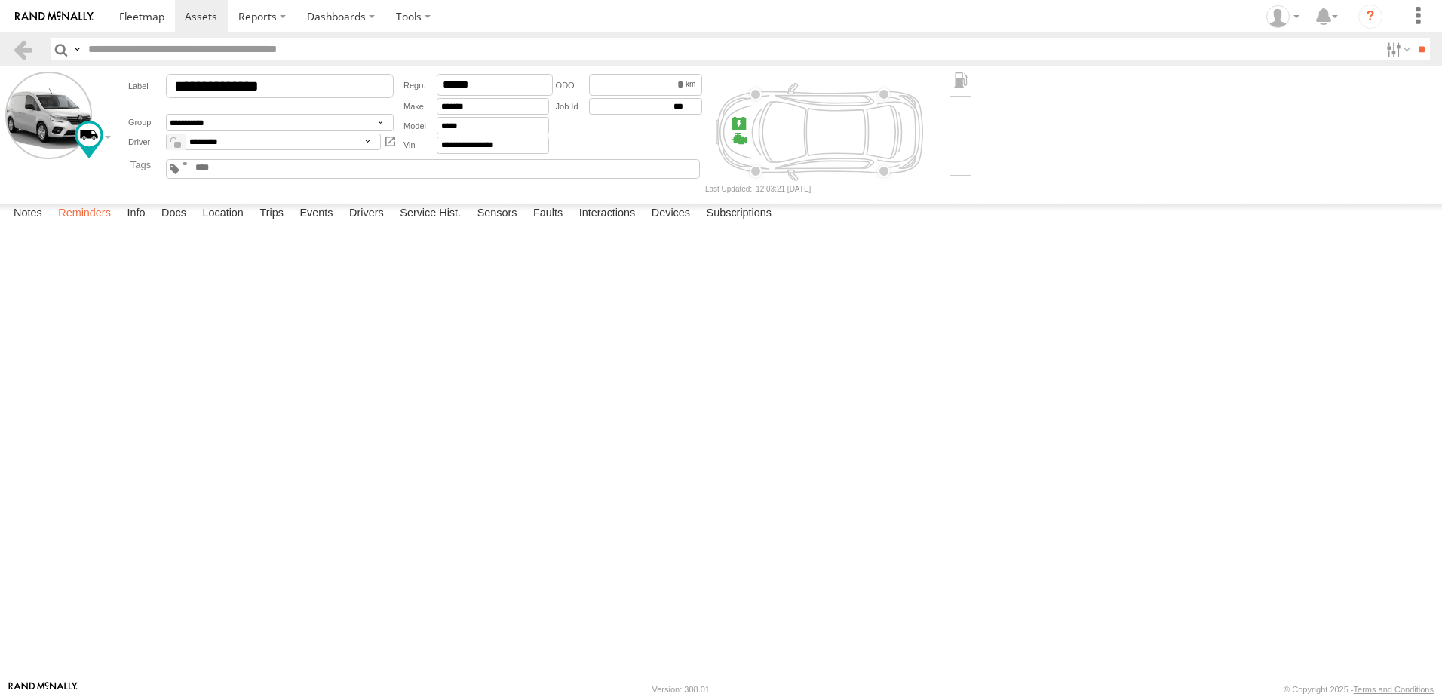
click at [78, 225] on label "Reminders" at bounding box center [85, 214] width 68 height 21
click at [188, 225] on label "Docs" at bounding box center [174, 214] width 40 height 21
click at [0, 0] on link at bounding box center [0, 0] width 0 height 0
click at [206, 17] on span at bounding box center [201, 16] width 32 height 14
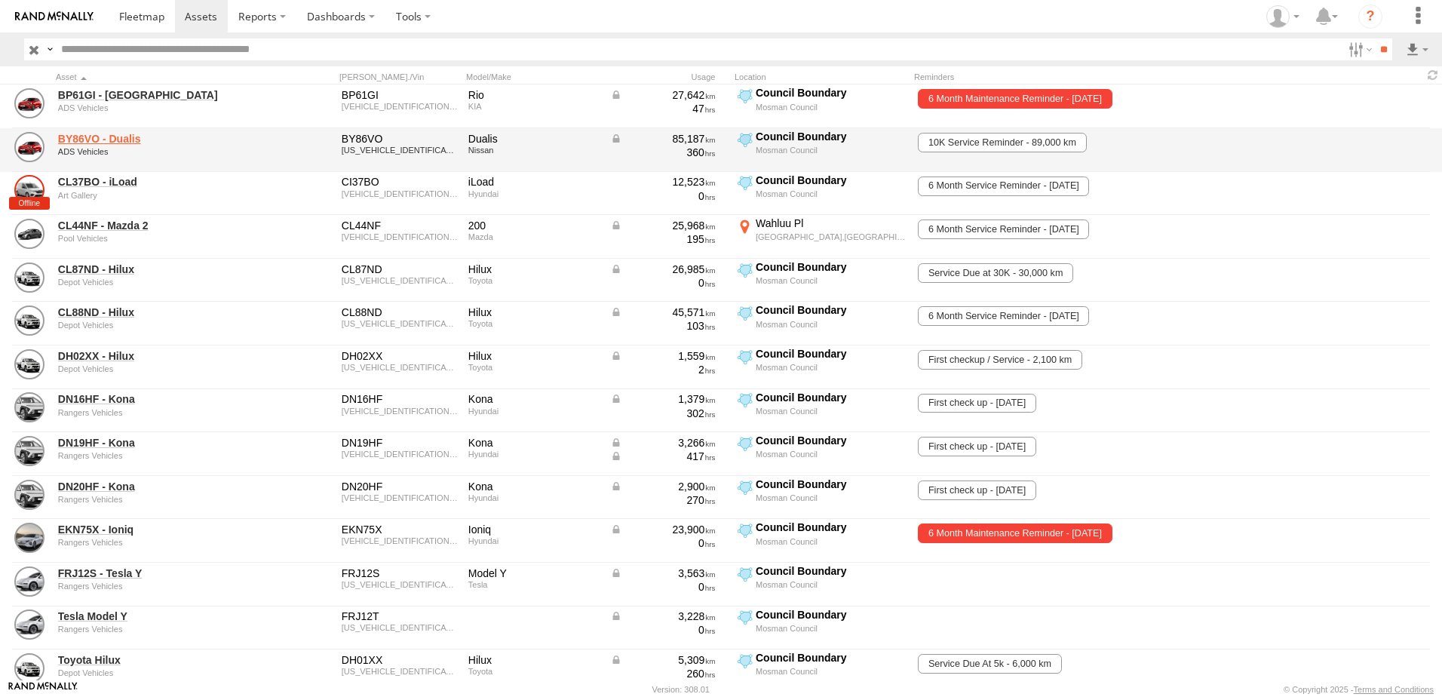
click at [131, 139] on link "BY86VO - Dualis" at bounding box center [161, 139] width 207 height 14
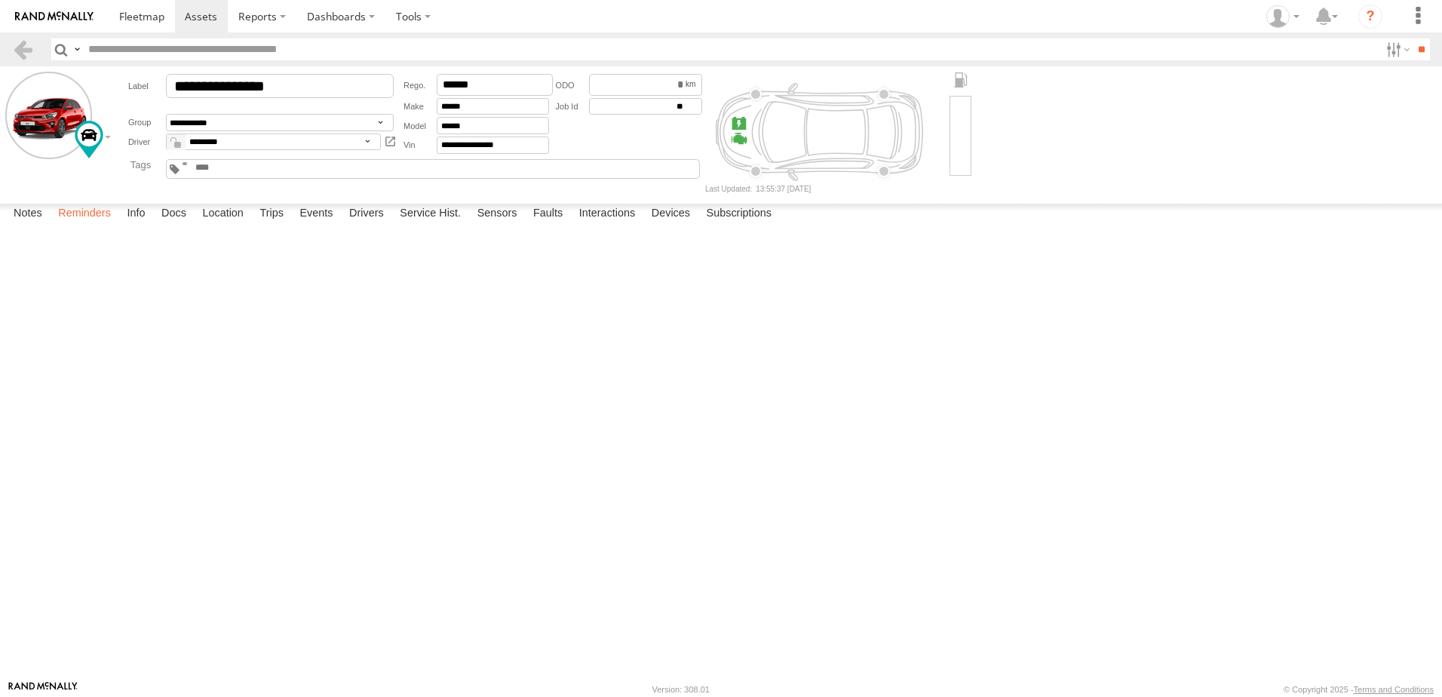
click at [82, 225] on label "Reminders" at bounding box center [85, 214] width 68 height 21
click at [179, 225] on label "Docs" at bounding box center [174, 214] width 40 height 21
click at [84, 225] on label "Reminders" at bounding box center [85, 214] width 68 height 21
click at [189, 21] on span at bounding box center [201, 16] width 32 height 14
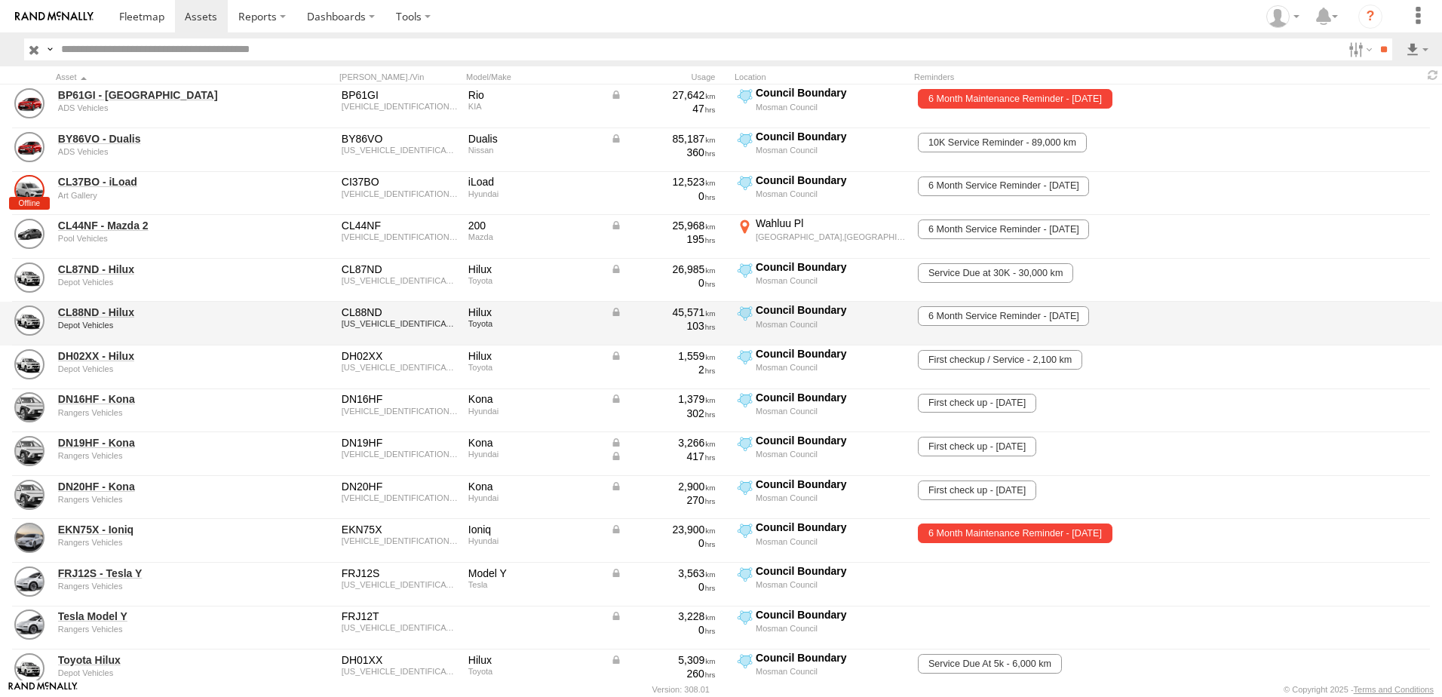
click at [107, 304] on div "CL88ND - Hilux Depot Vehicles" at bounding box center [161, 323] width 211 height 41
click at [106, 308] on link "CL88ND - Hilux" at bounding box center [161, 312] width 207 height 14
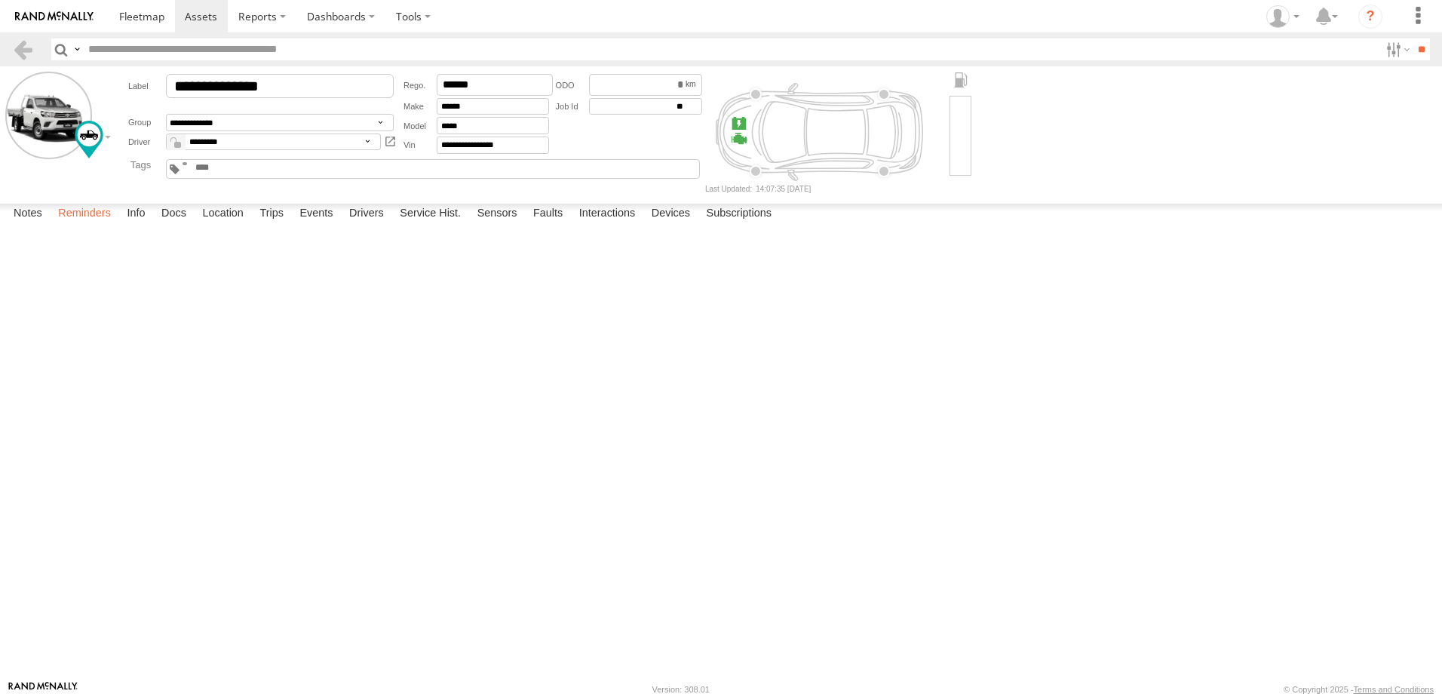
click at [99, 225] on label "Reminders" at bounding box center [85, 214] width 68 height 21
